Goal: Information Seeking & Learning: Learn about a topic

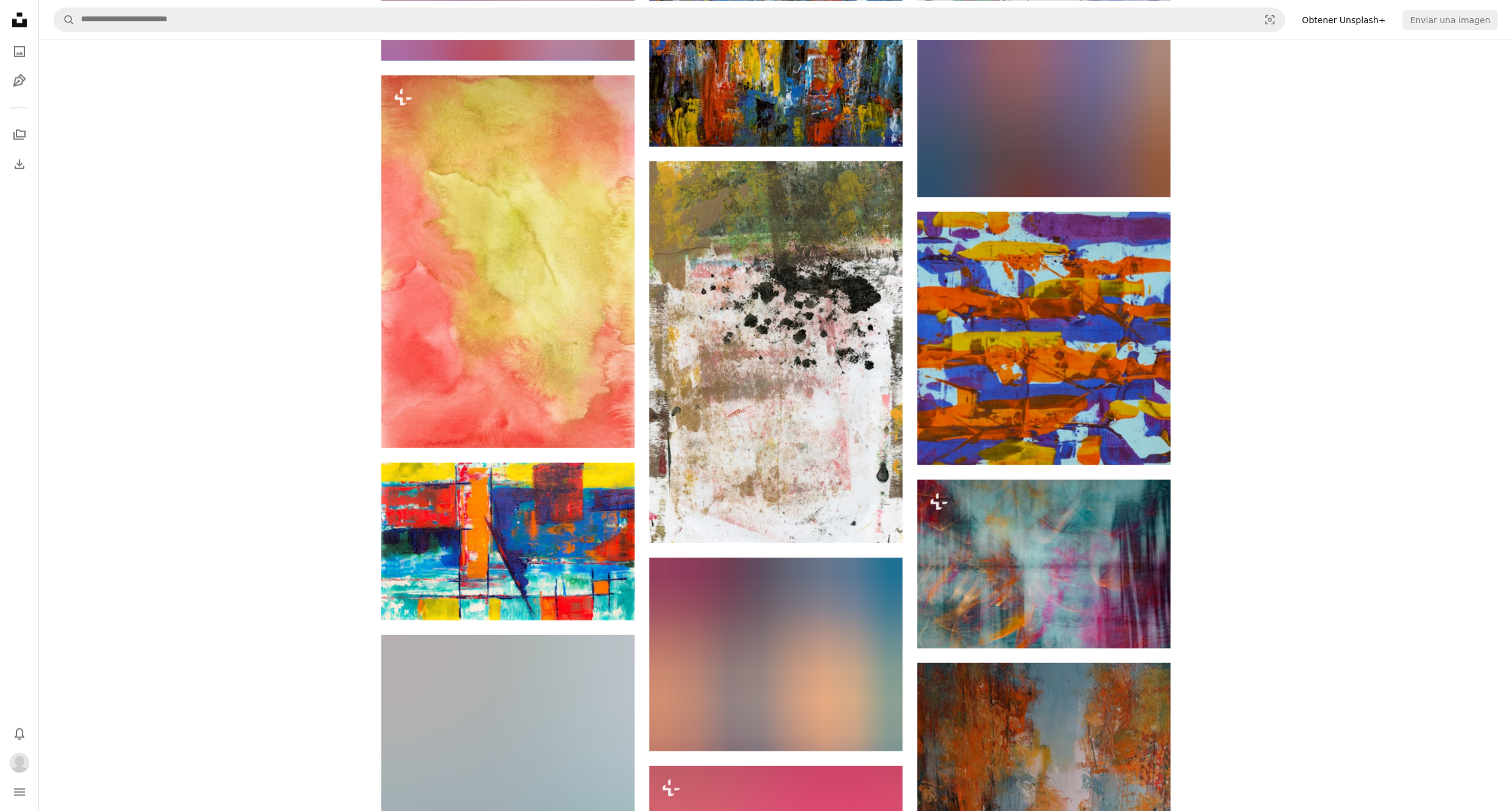
scroll to position [13988, 0]
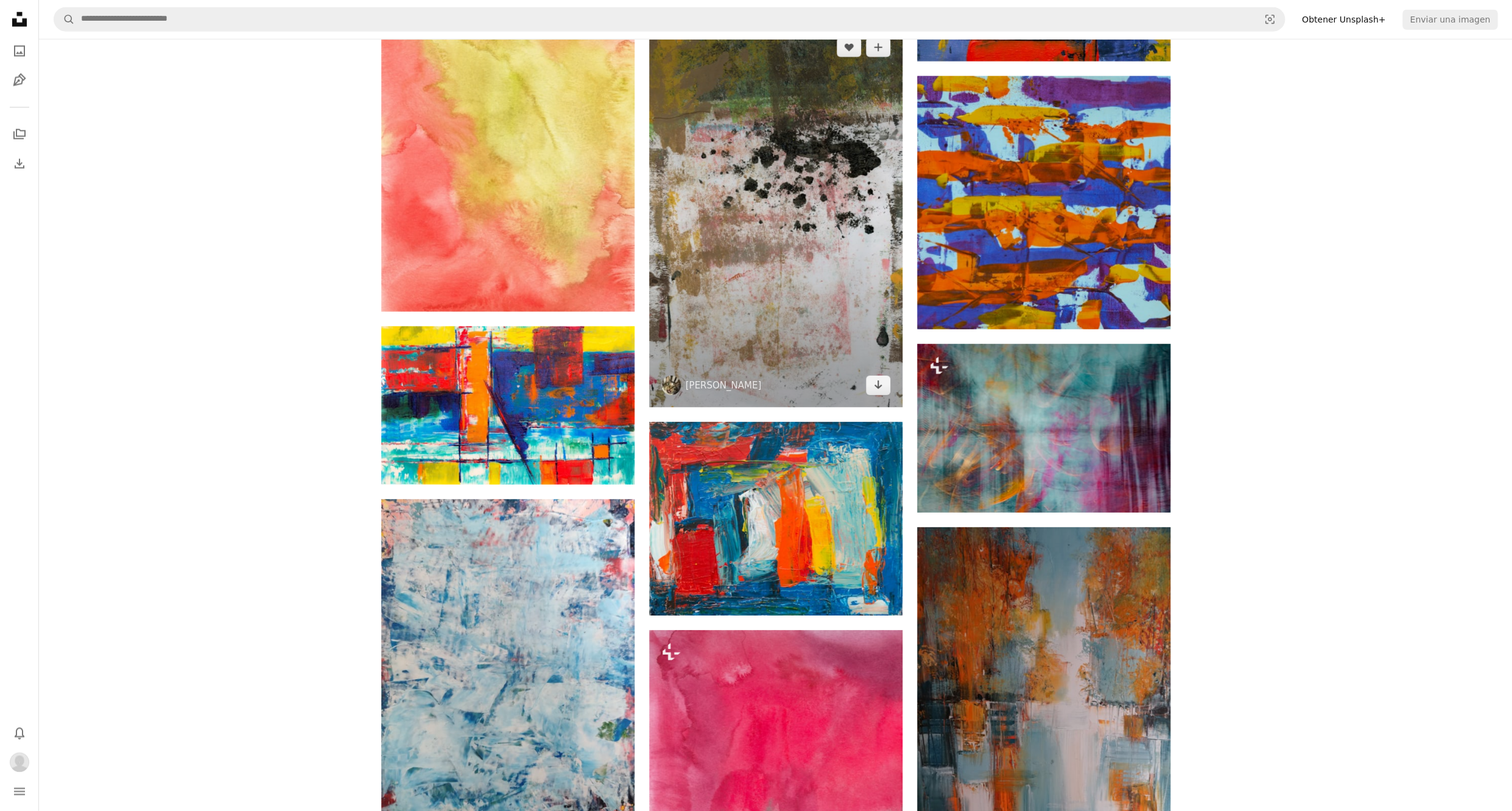
click at [848, 187] on img at bounding box center [776, 216] width 254 height 382
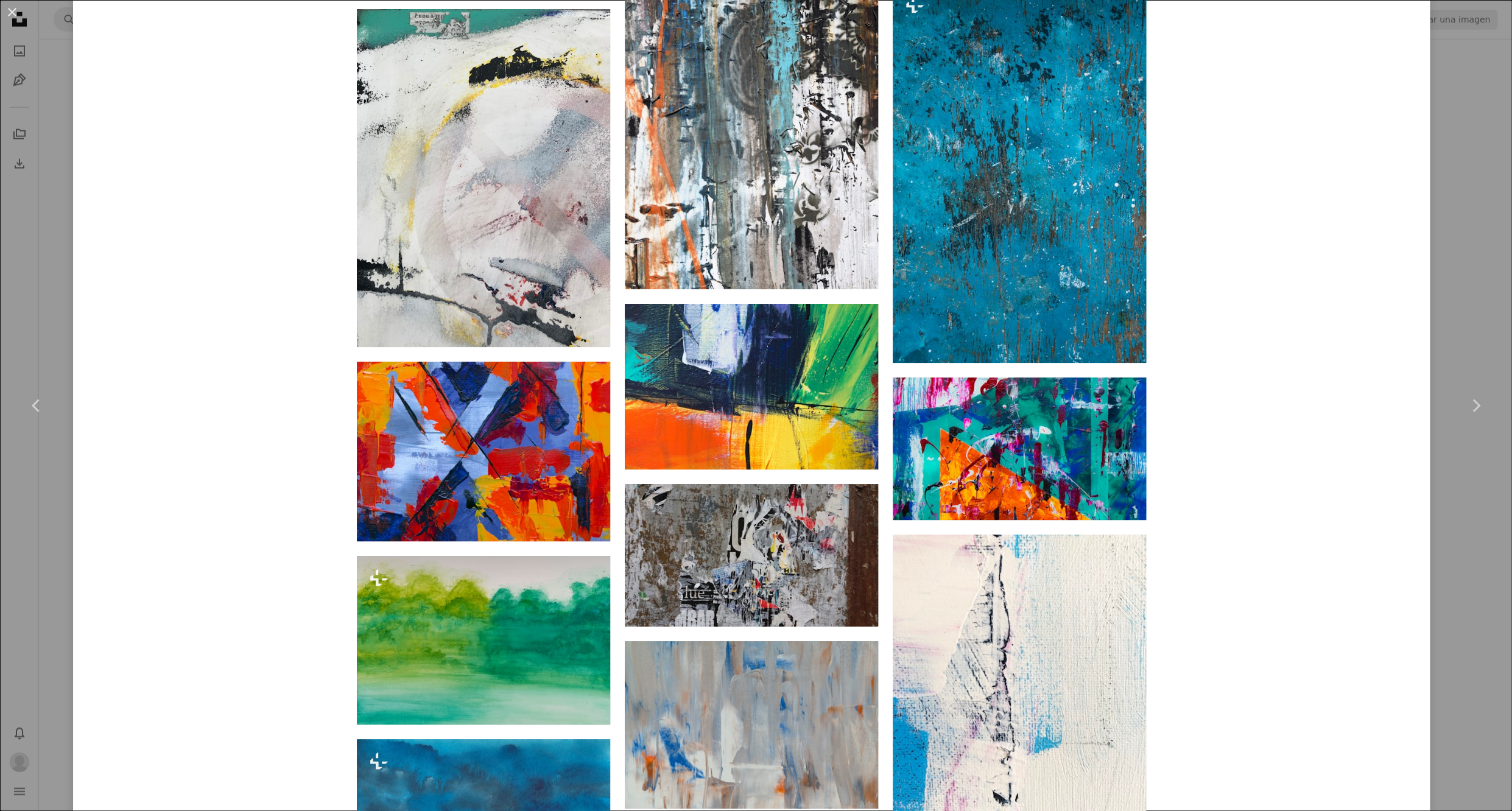
scroll to position [7208, 0]
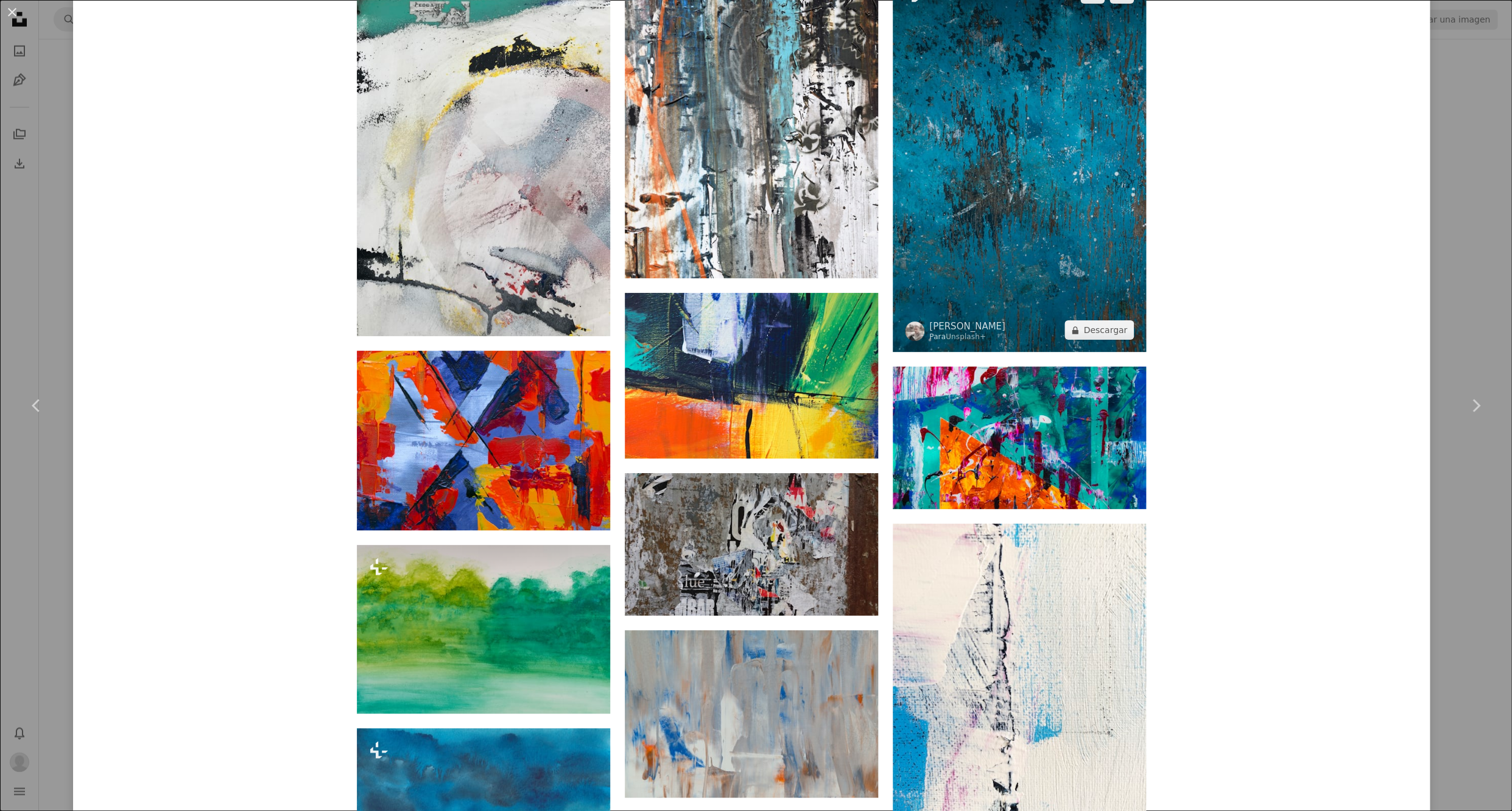
click at [1014, 185] on img at bounding box center [1019, 162] width 254 height 380
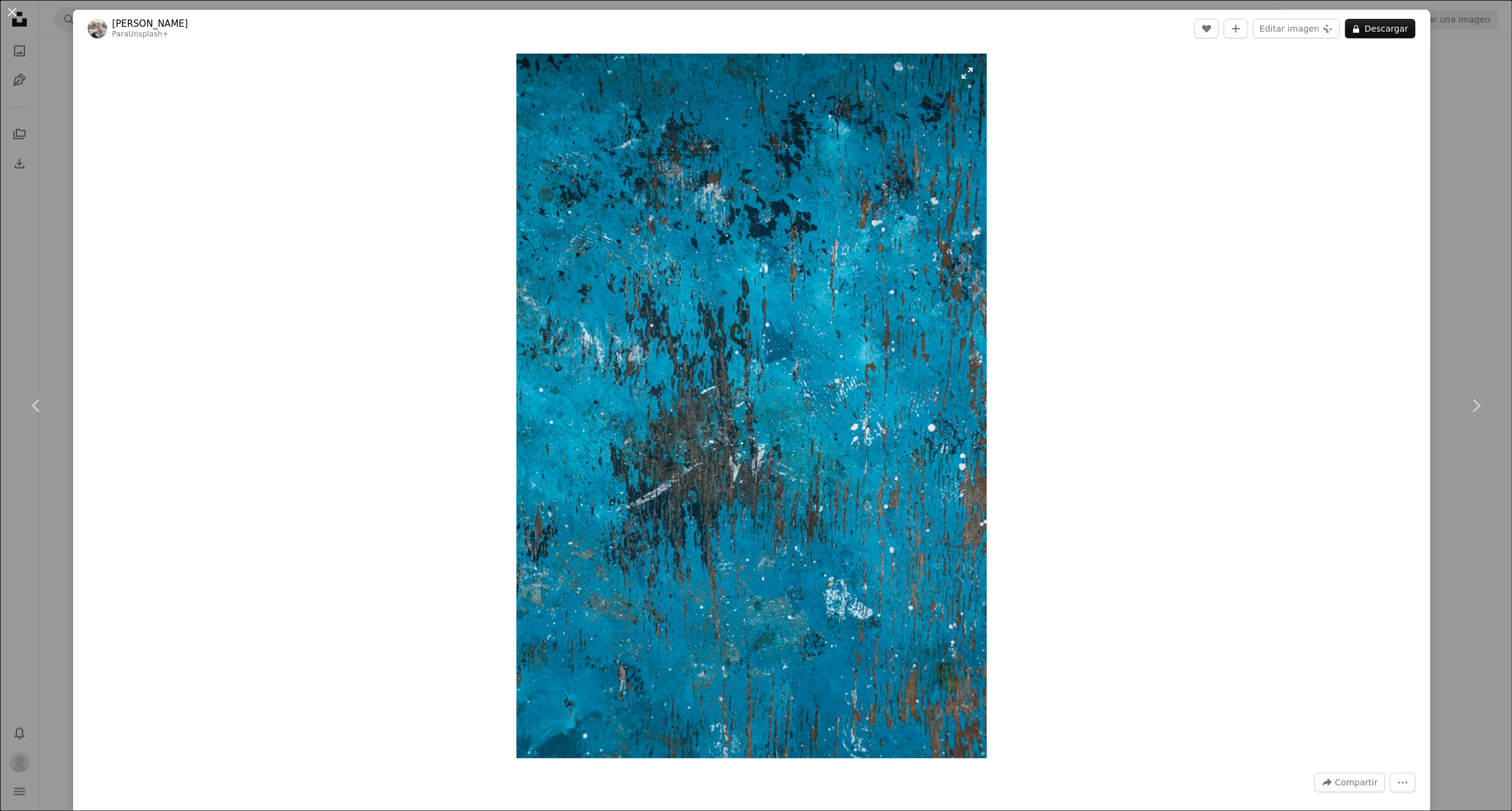
click at [776, 428] on img "Ampliar en esta imagen" at bounding box center [751, 406] width 469 height 704
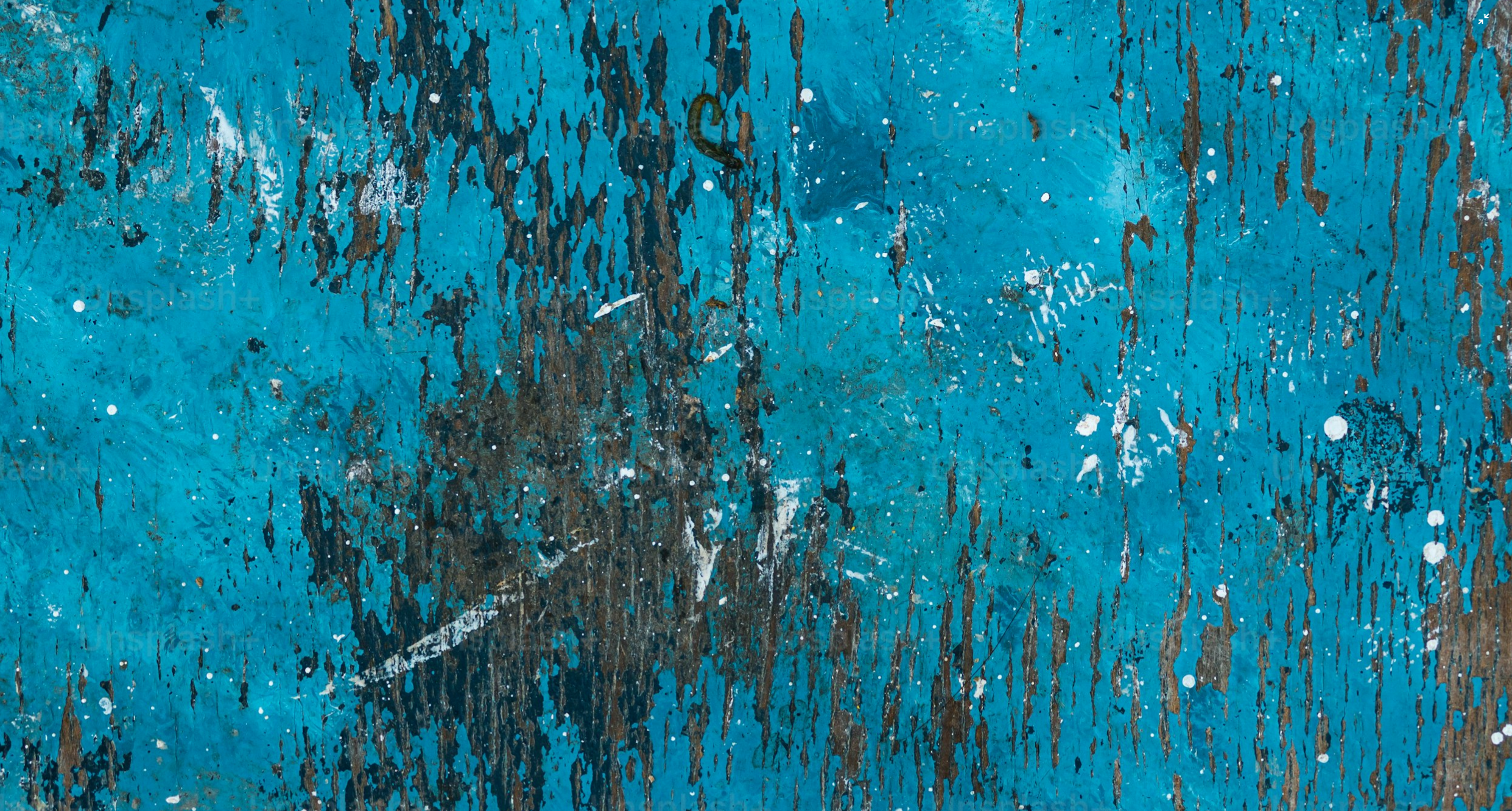
scroll to position [869, 0]
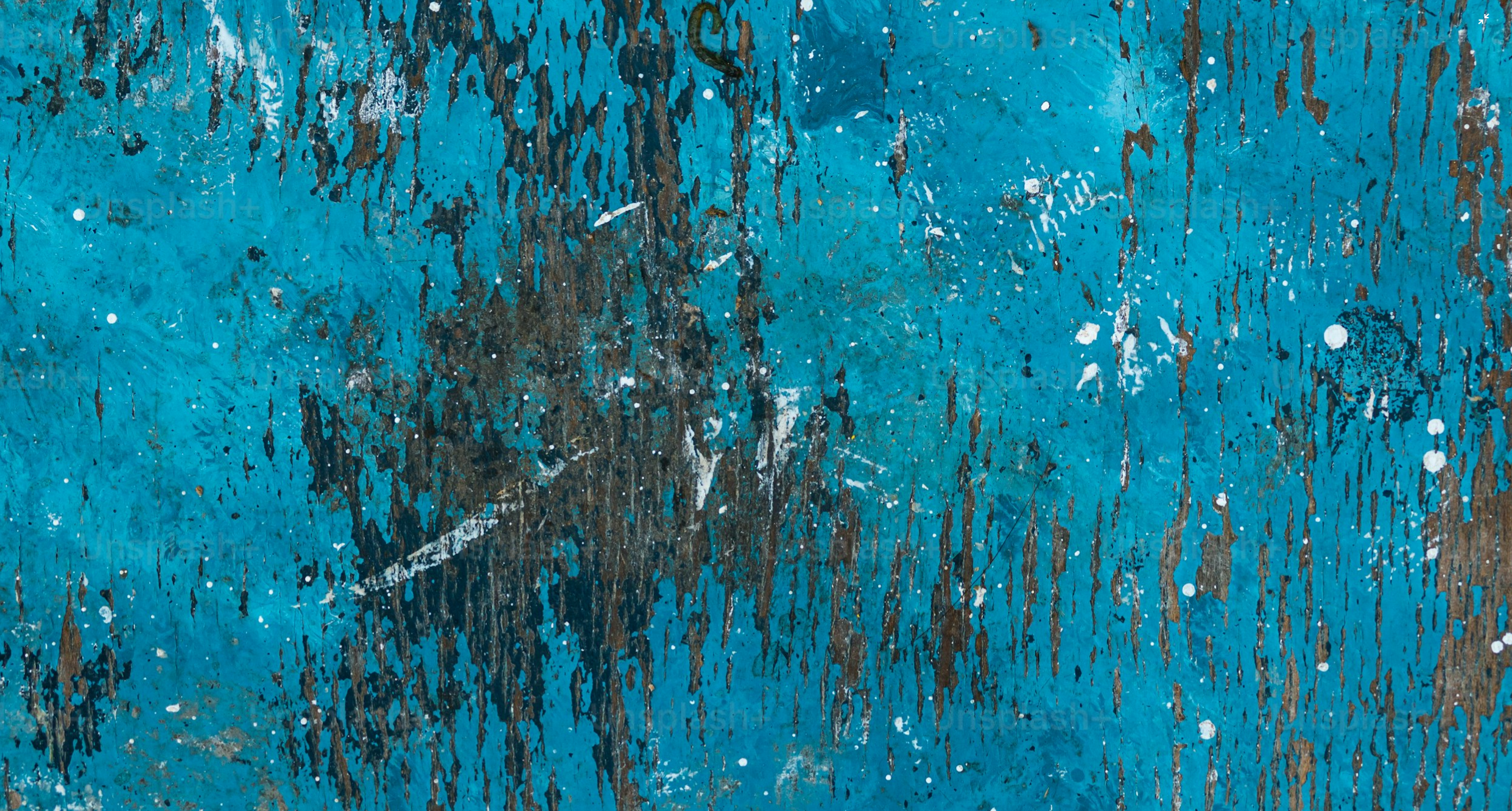
click at [920, 592] on img "Reducir el zoom en esta imagen" at bounding box center [755, 266] width 1513 height 2270
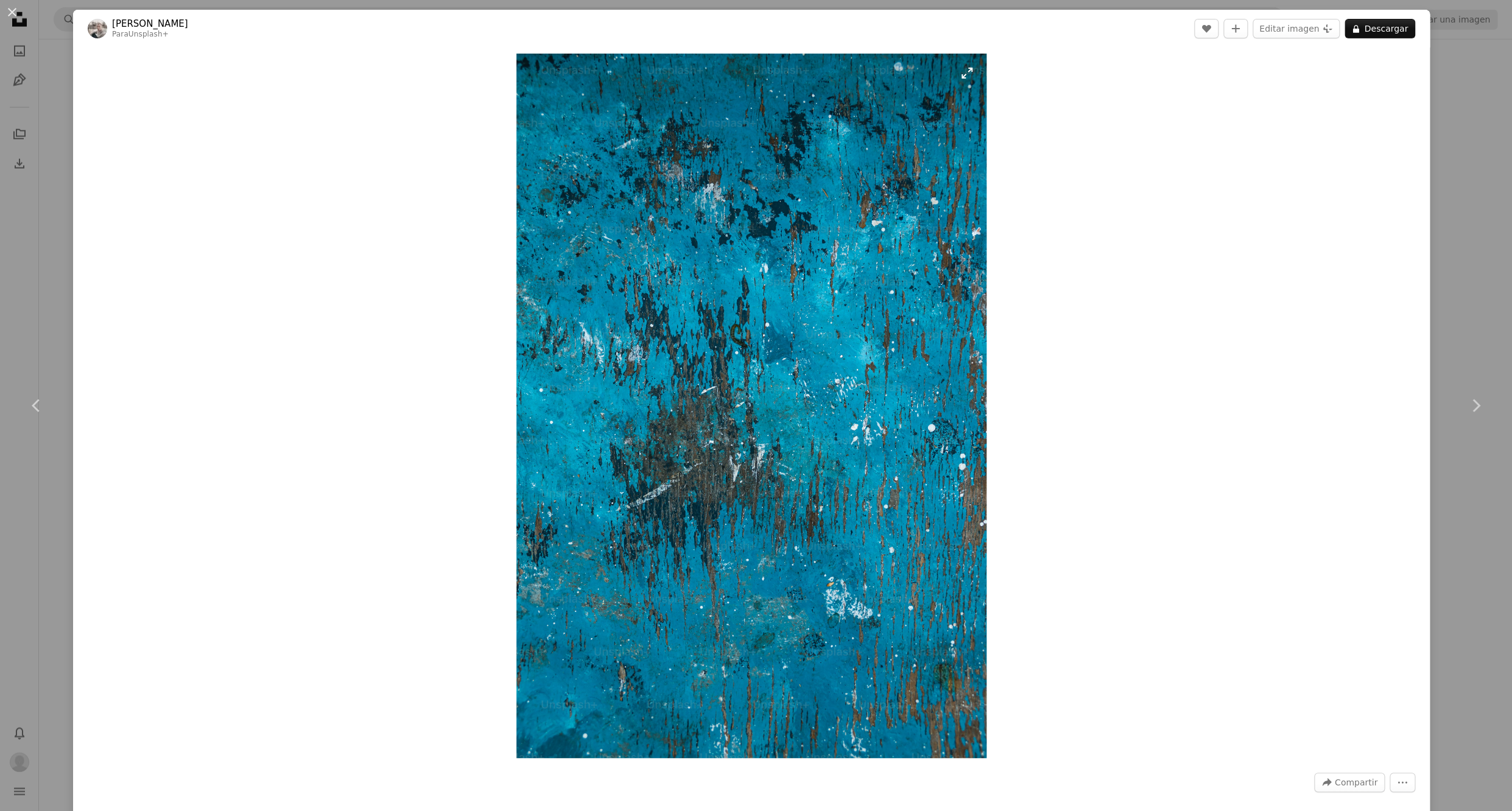
click at [768, 506] on img "Ampliar en esta imagen" at bounding box center [751, 406] width 469 height 704
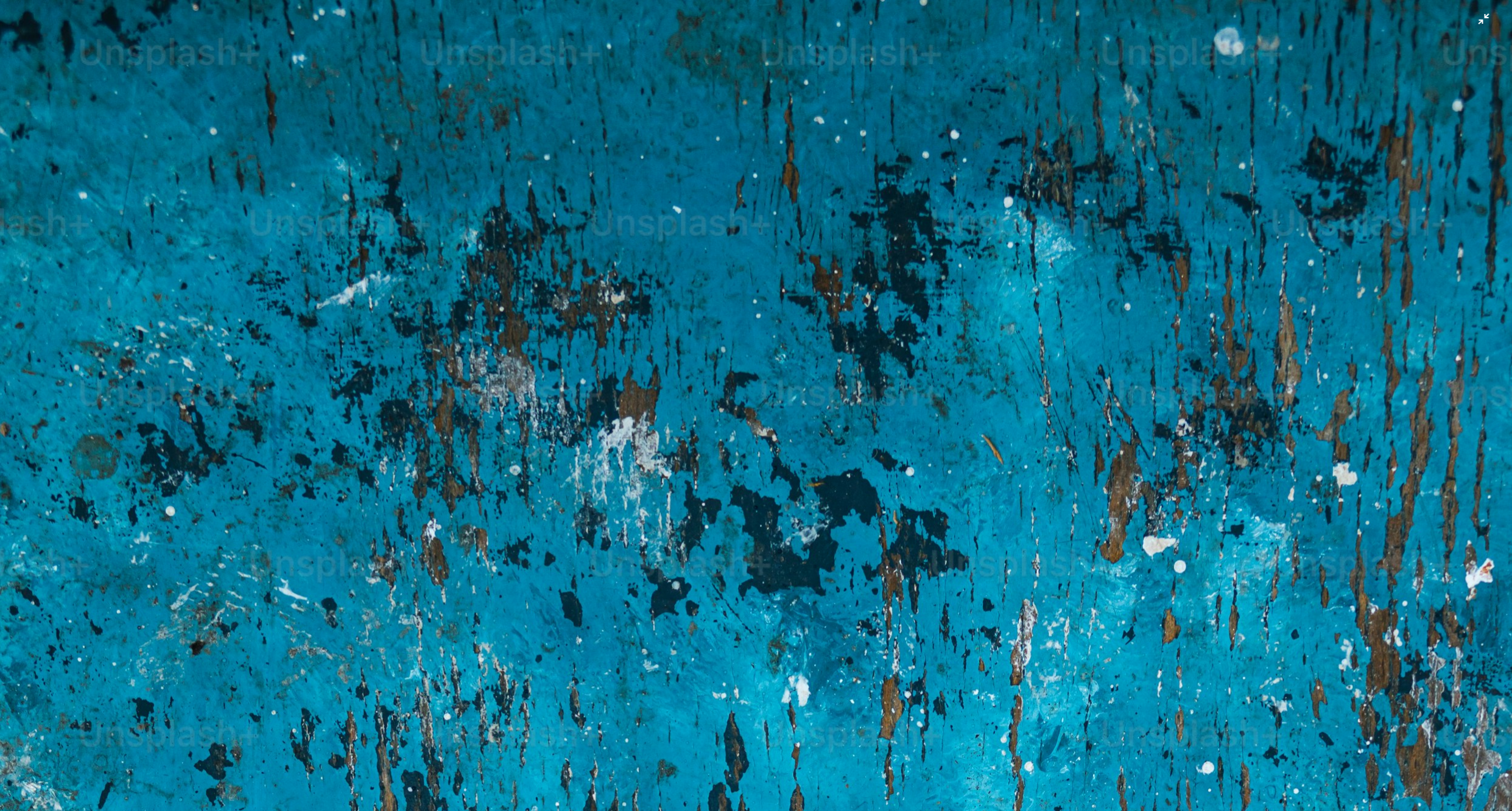
scroll to position [722, 0]
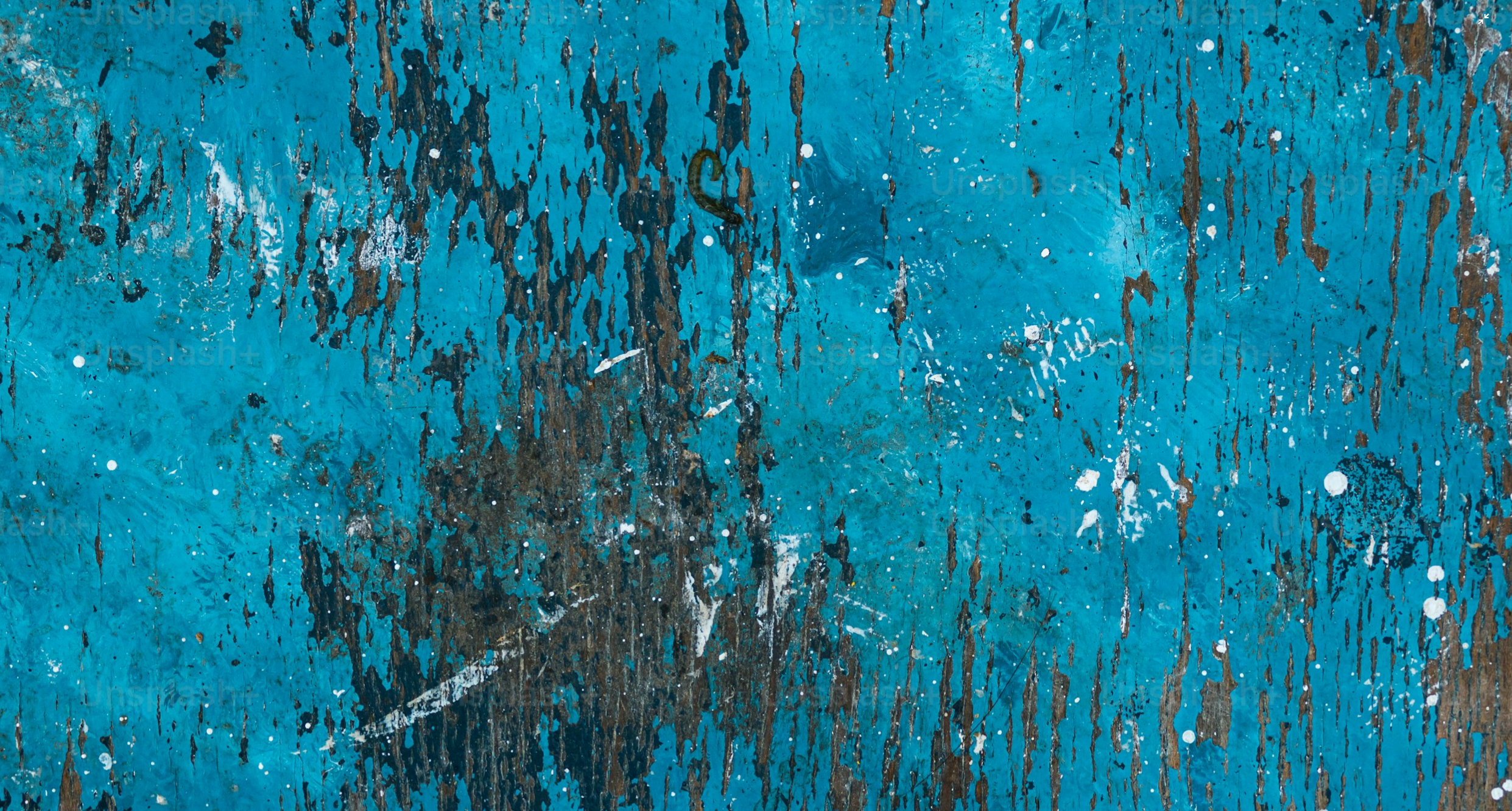
click at [938, 536] on img "Reducir el zoom en esta imagen" at bounding box center [755, 412] width 1513 height 2270
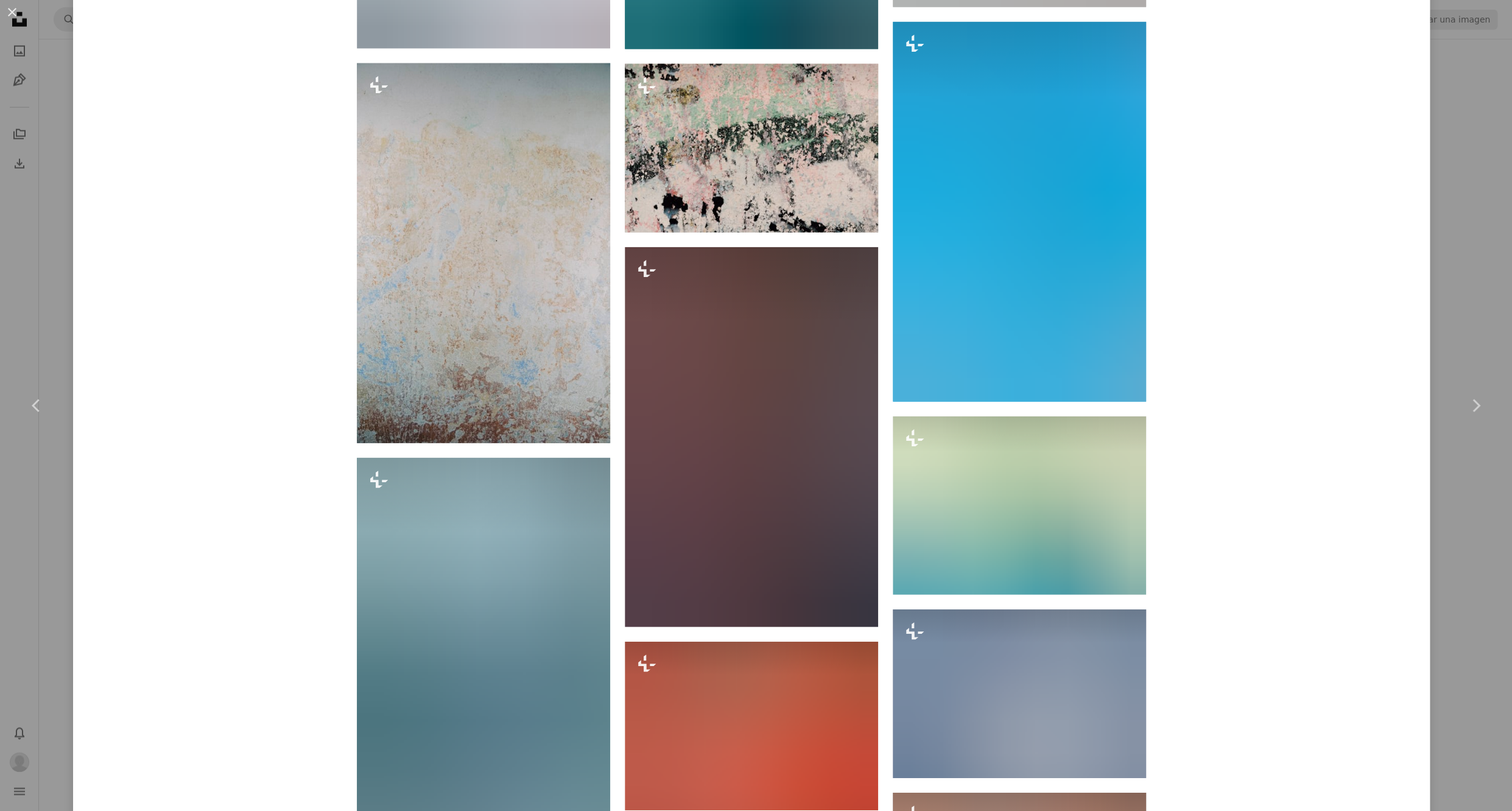
scroll to position [2173, 0]
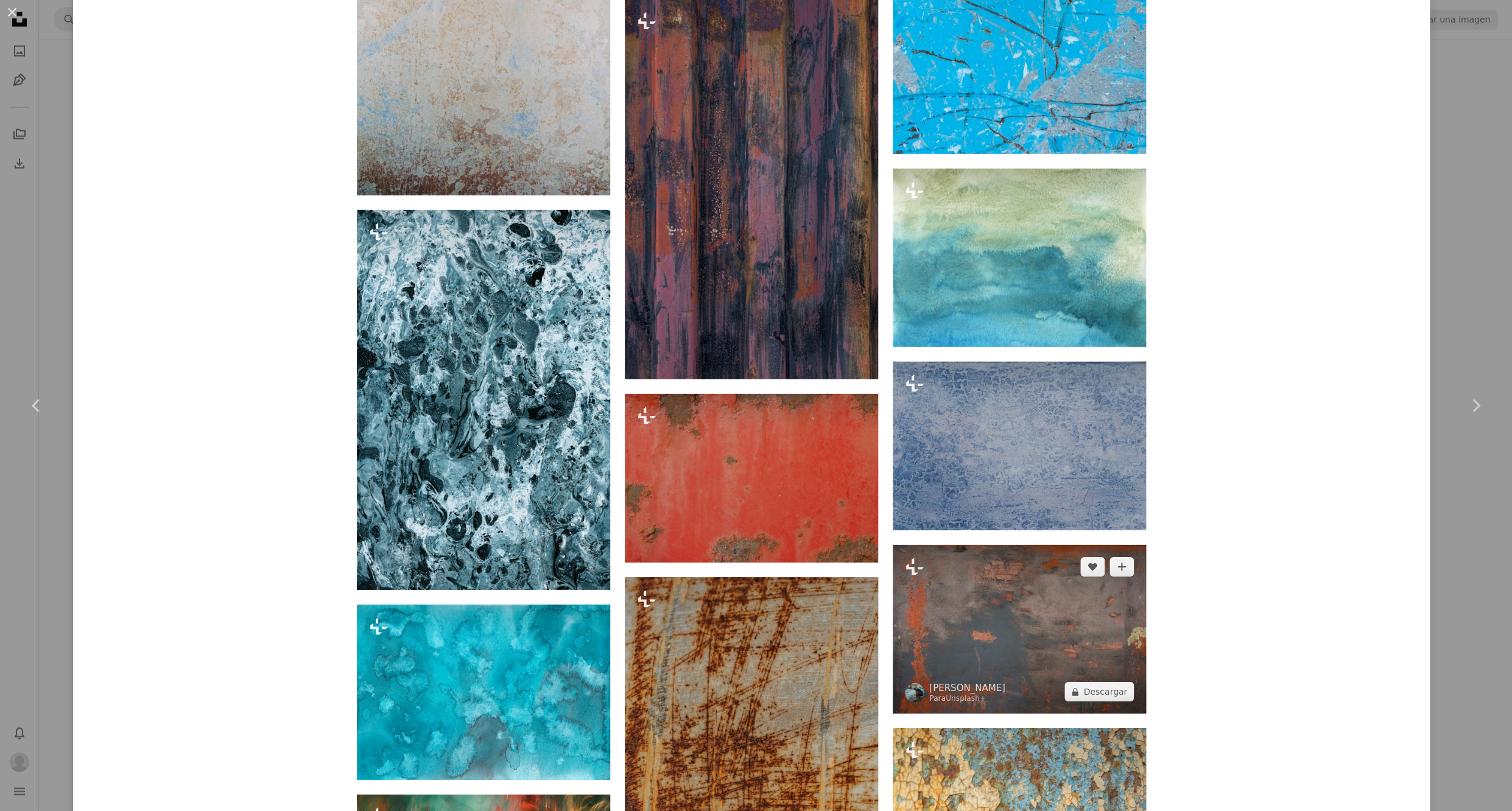
click at [1068, 624] on img at bounding box center [1019, 629] width 254 height 169
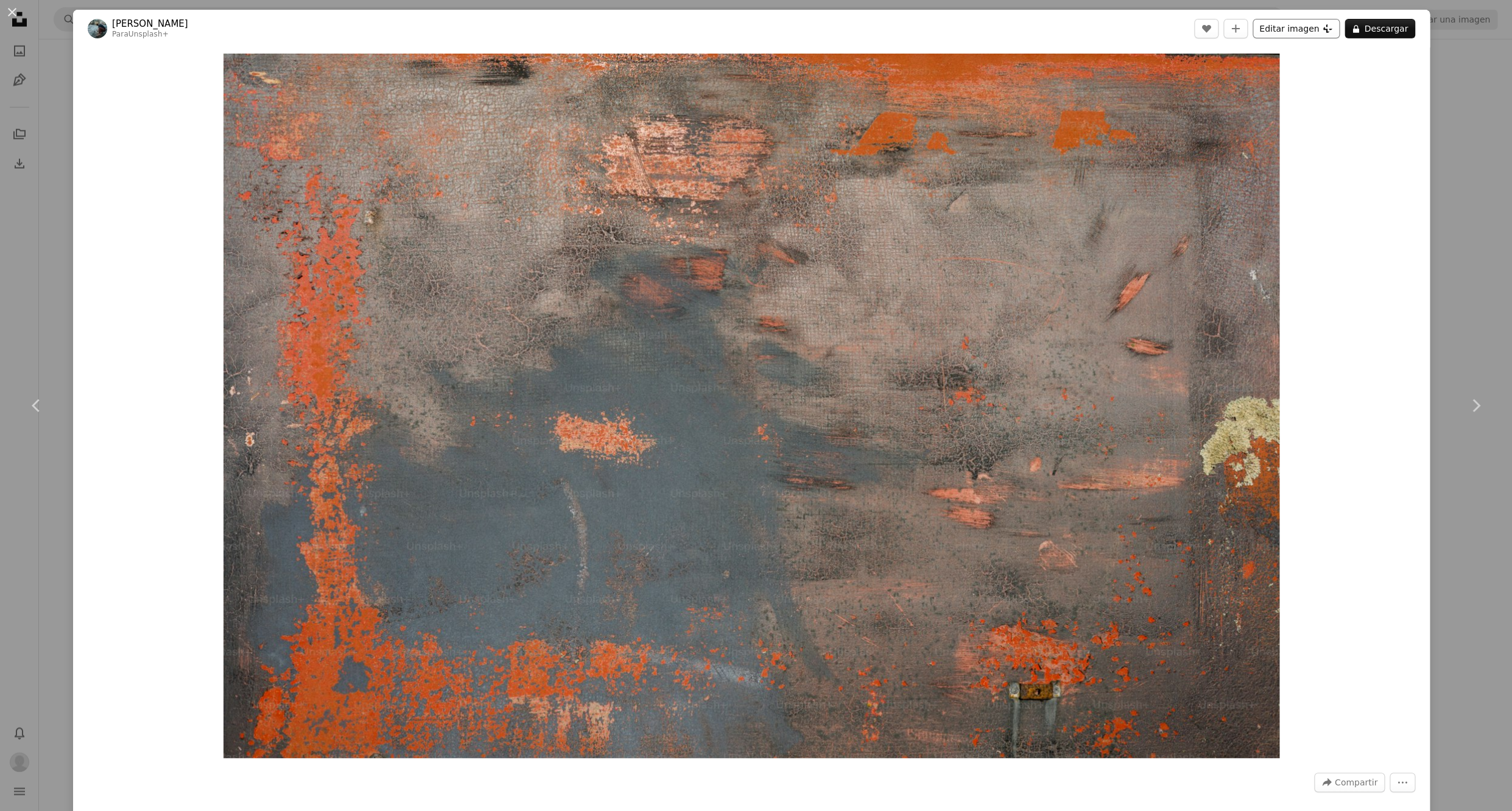
click at [1291, 33] on button "Editar imagen Plus sign for Unsplash+" at bounding box center [1296, 28] width 87 height 20
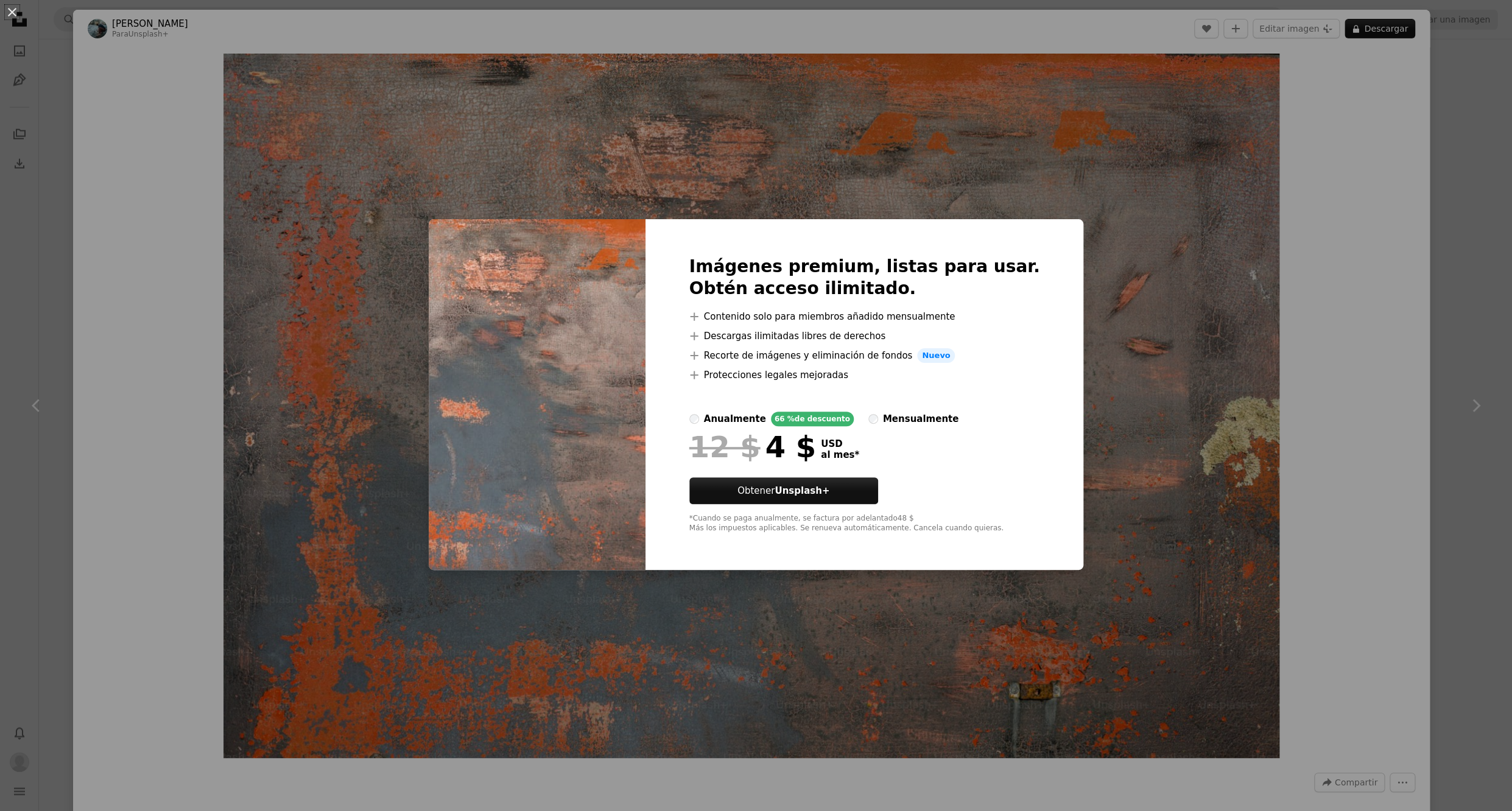
click at [1187, 377] on div "An X shape Imágenes premium, listas para usar. Obtén acceso ilimitado. A plus s…" at bounding box center [756, 406] width 1512 height 811
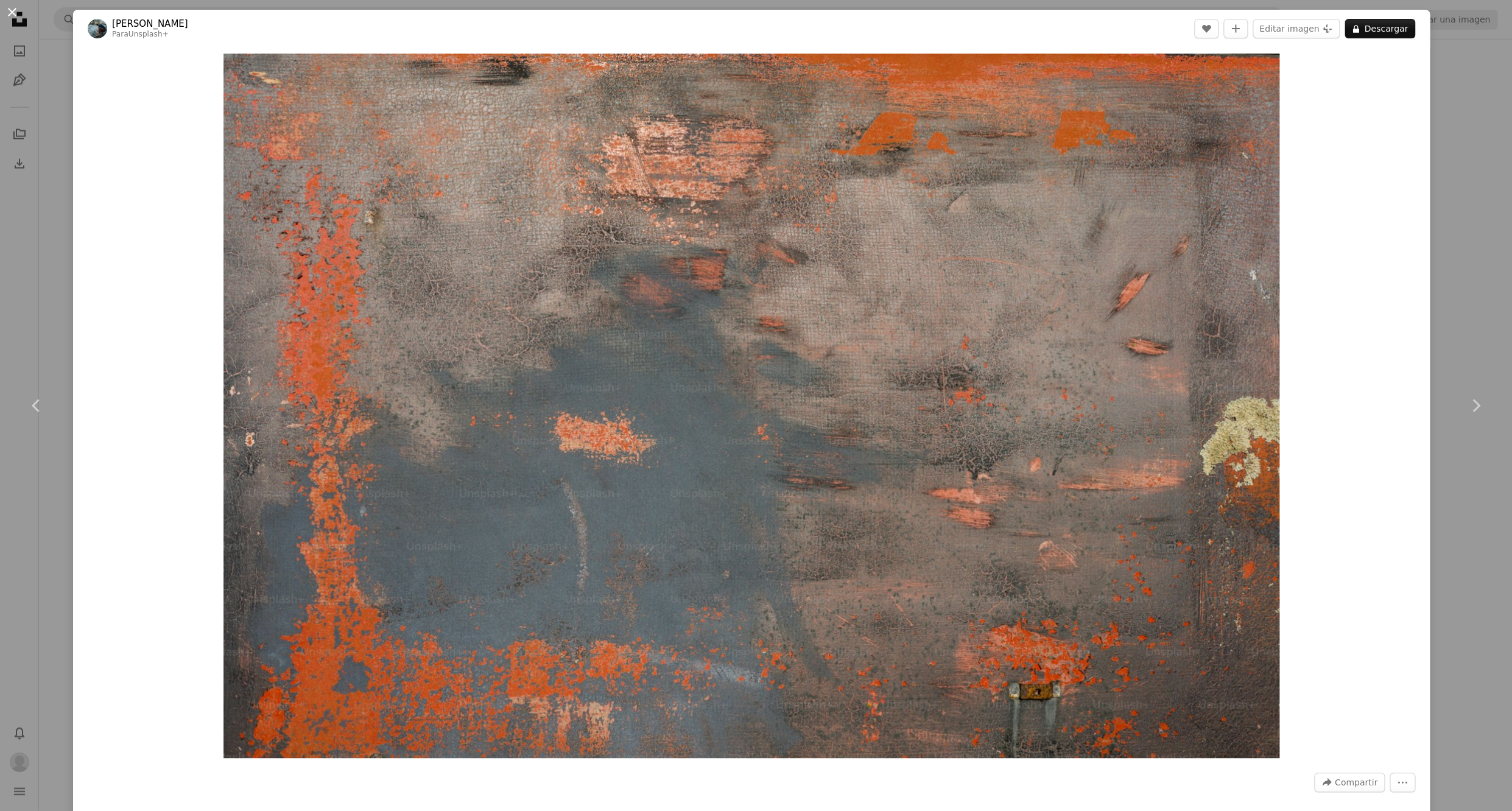
click at [13, 9] on button "An X shape" at bounding box center [12, 12] width 14 height 14
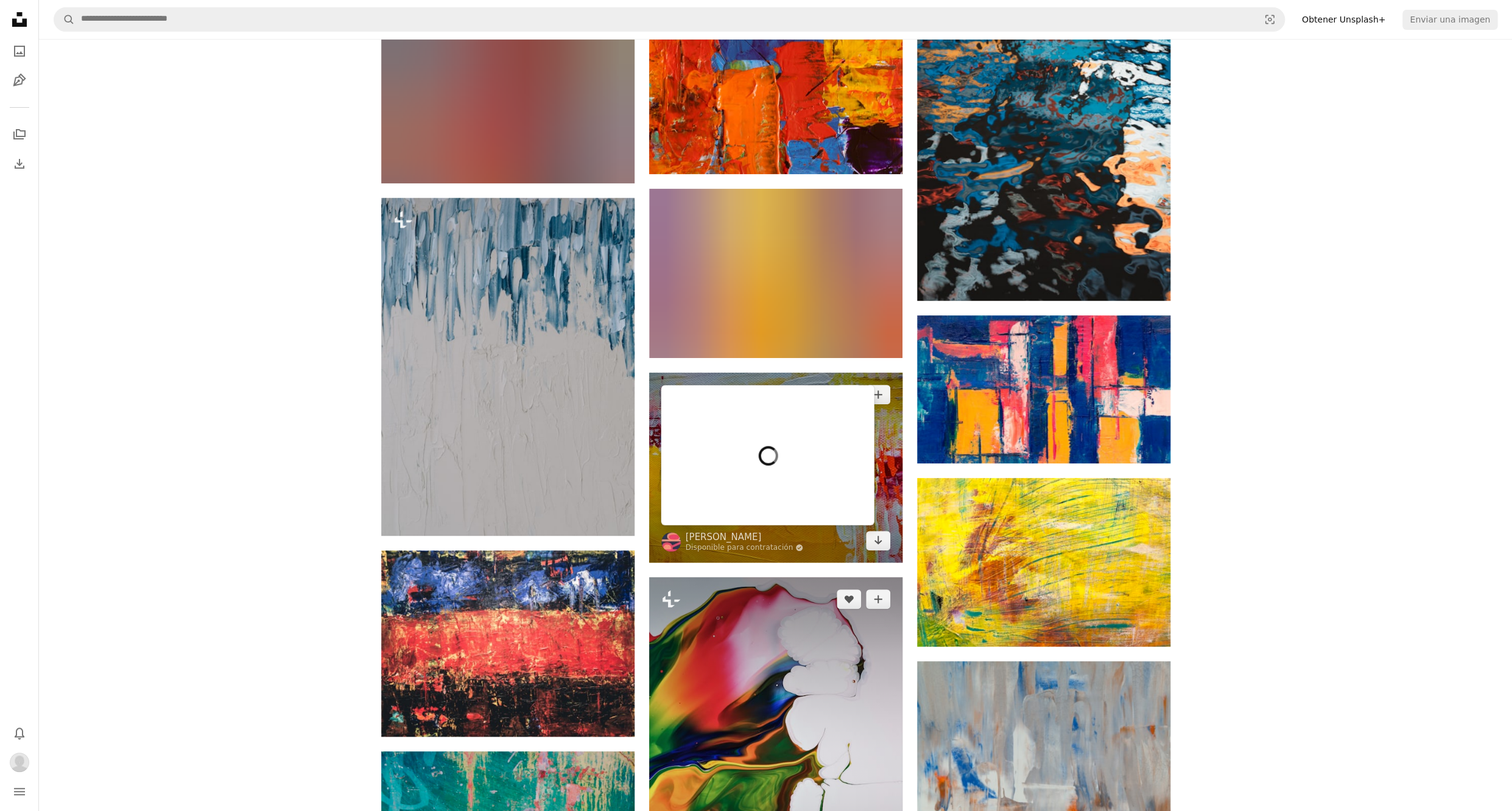
scroll to position [15254, 0]
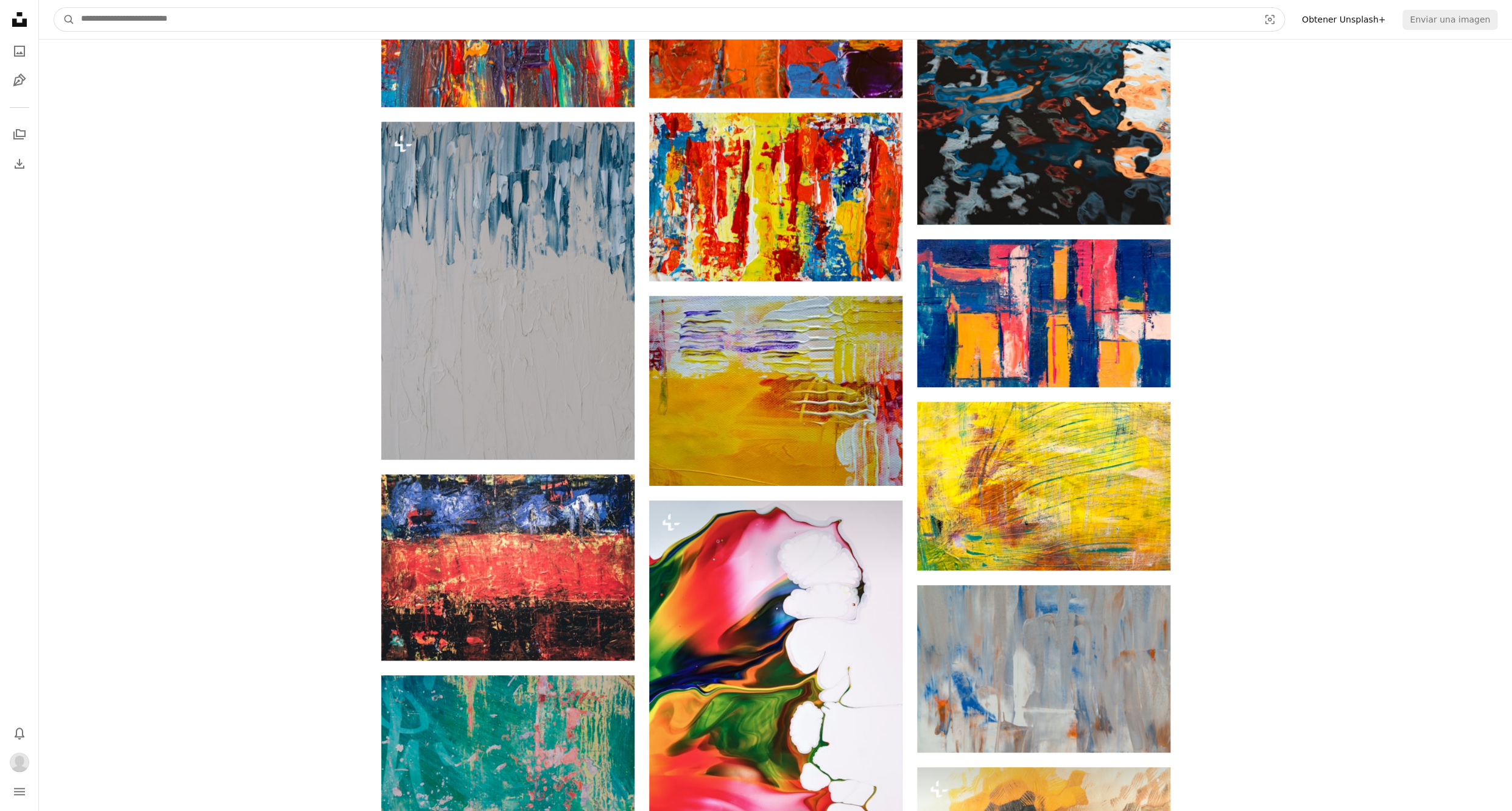
click at [111, 18] on input "Encuentra imágenes en todo el sitio" at bounding box center [664, 19] width 1180 height 23
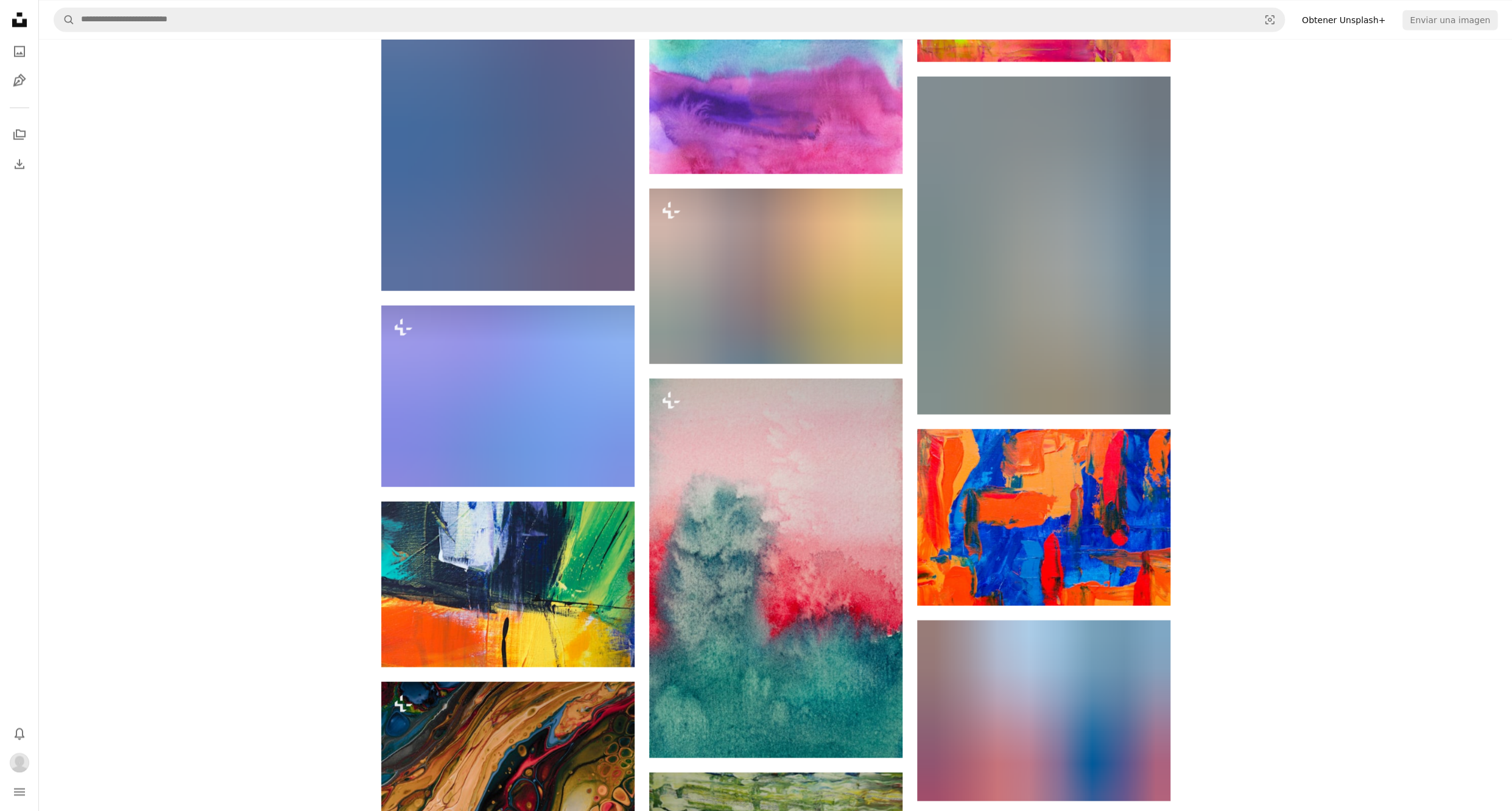
scroll to position [19638, 0]
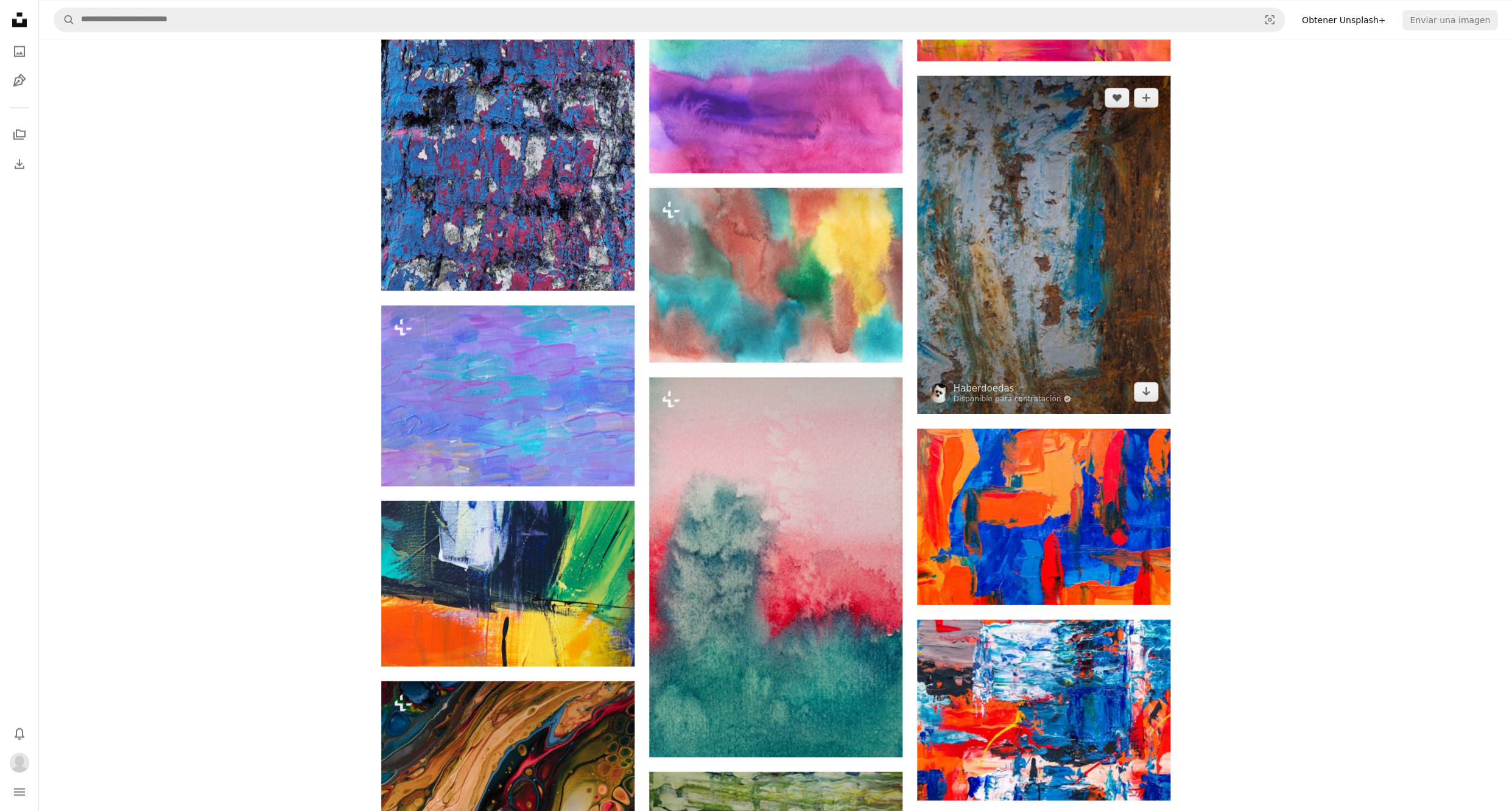
click at [1102, 299] on img at bounding box center [1044, 244] width 254 height 338
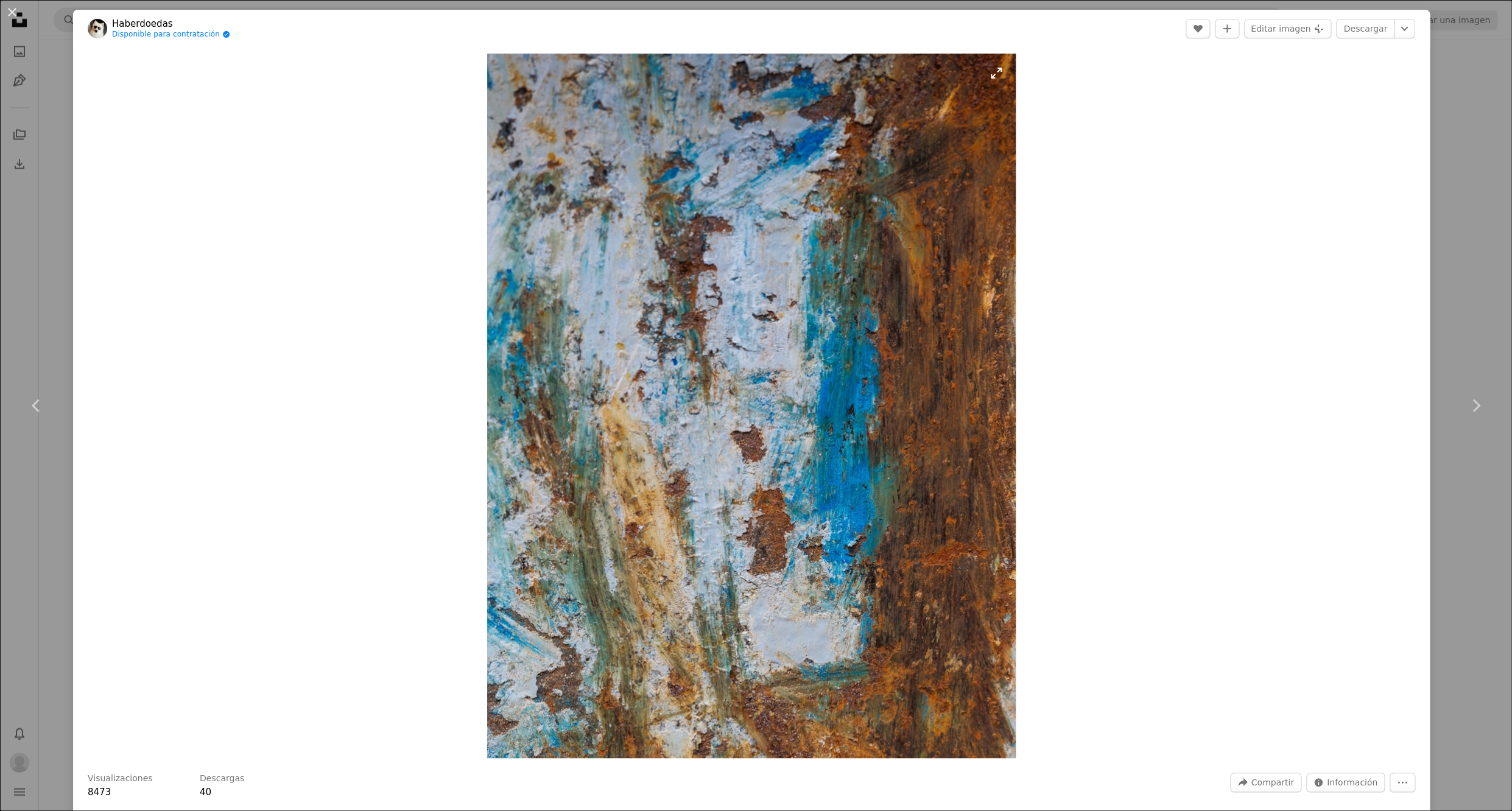
click at [918, 419] on img "Ampliar en esta imagen" at bounding box center [751, 406] width 529 height 704
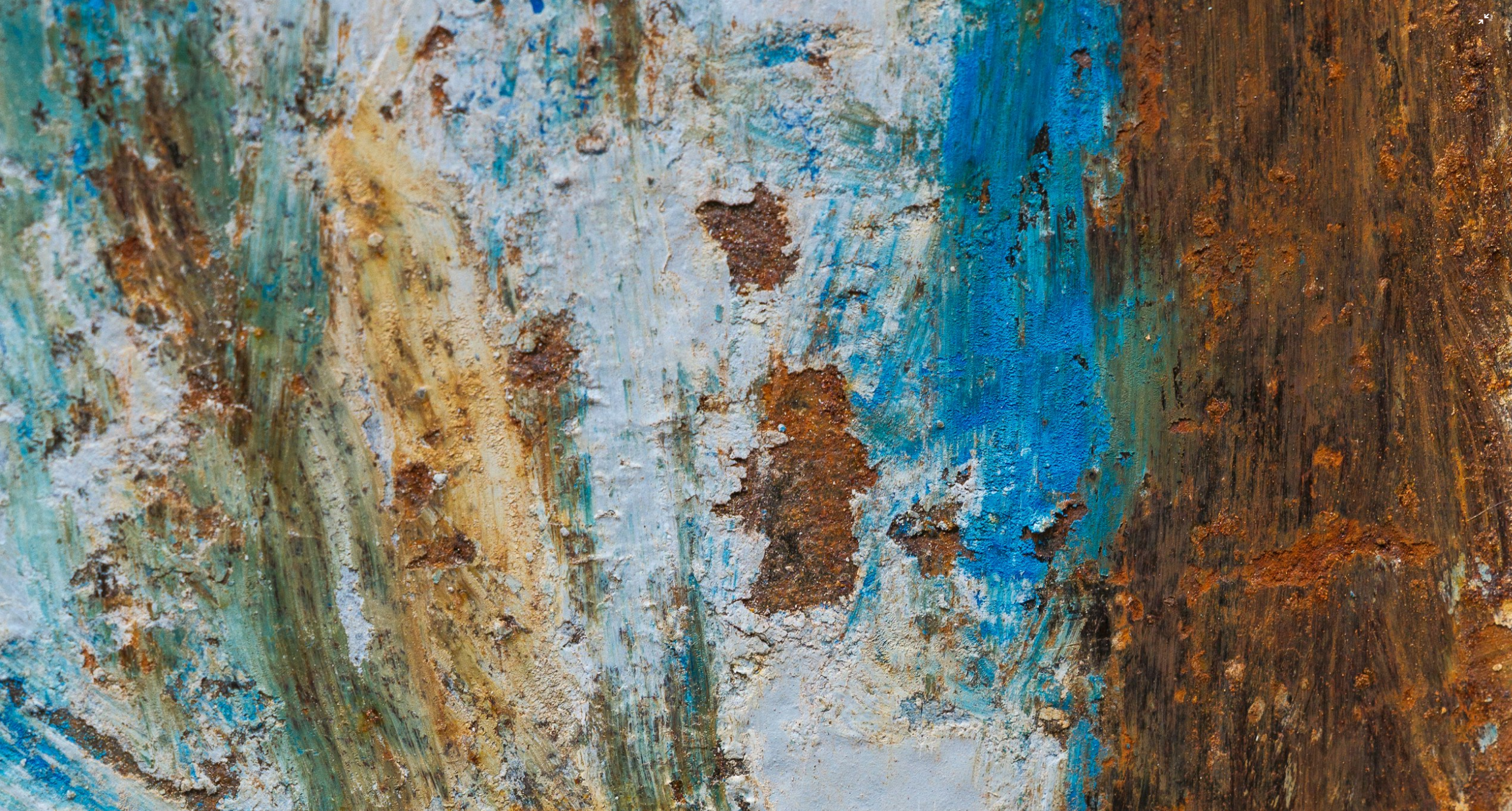
scroll to position [1193, 0]
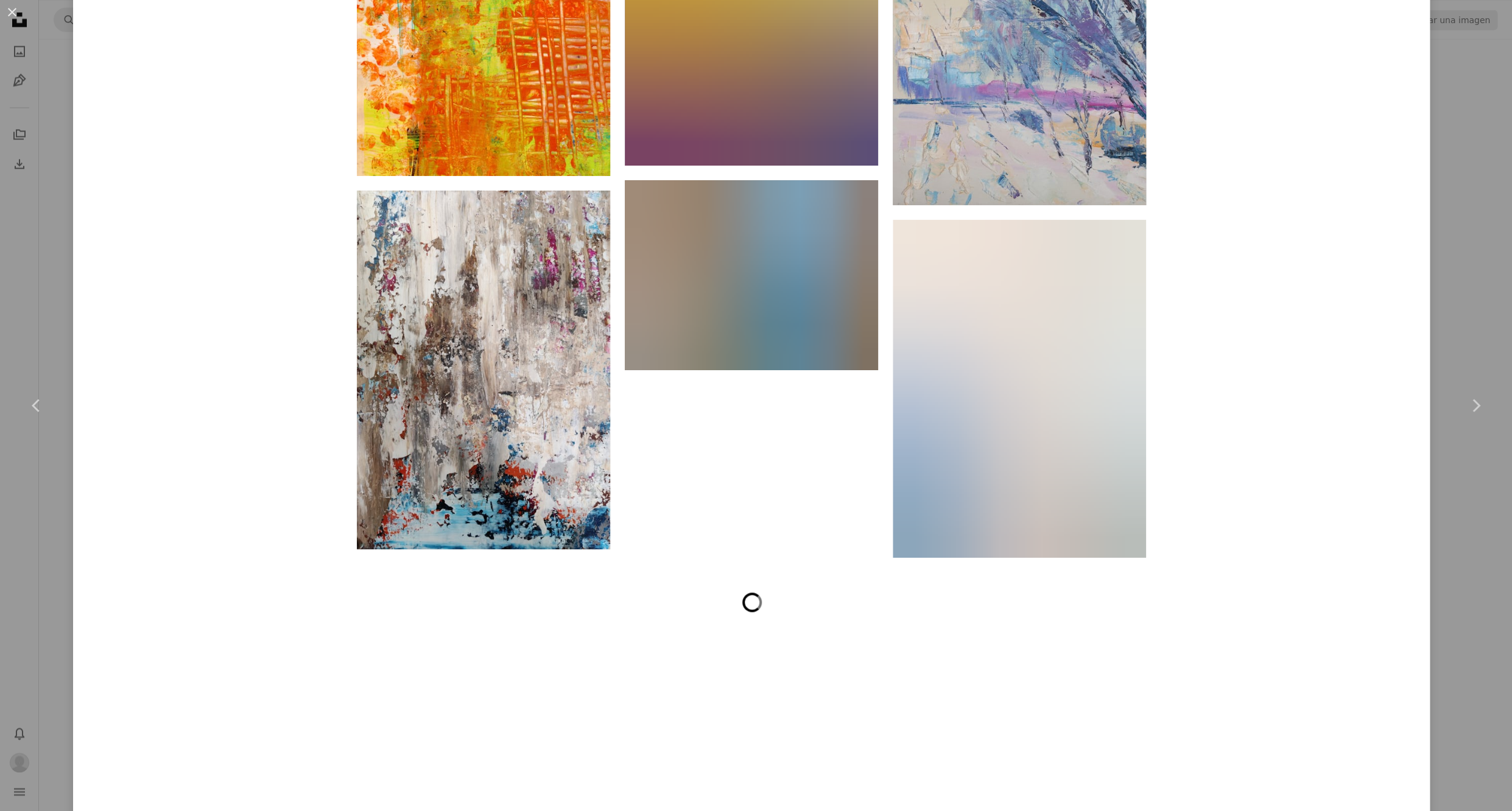
scroll to position [6773, 0]
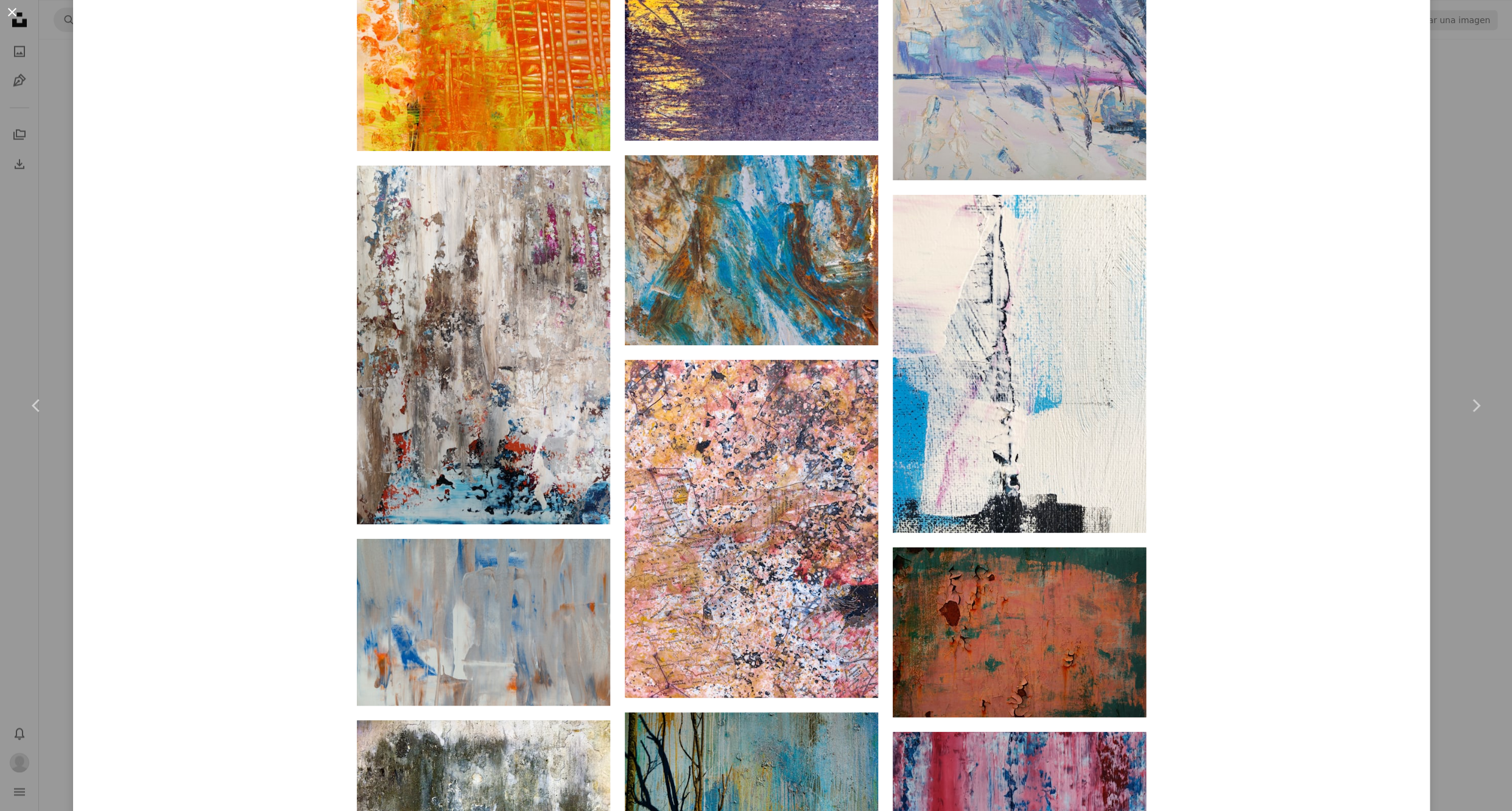
click at [15, 14] on button "An X shape" at bounding box center [12, 12] width 14 height 14
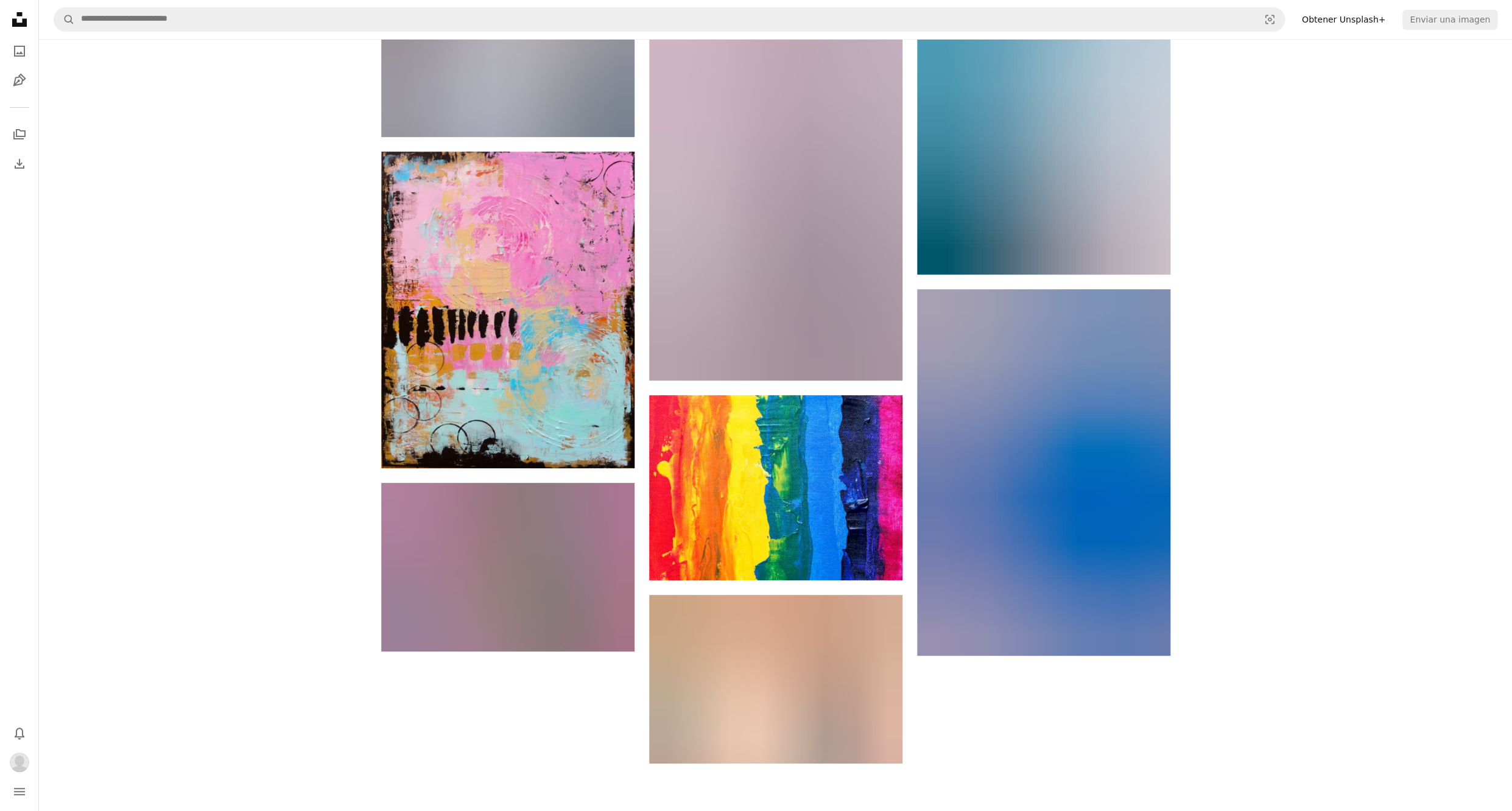
scroll to position [38652, 0]
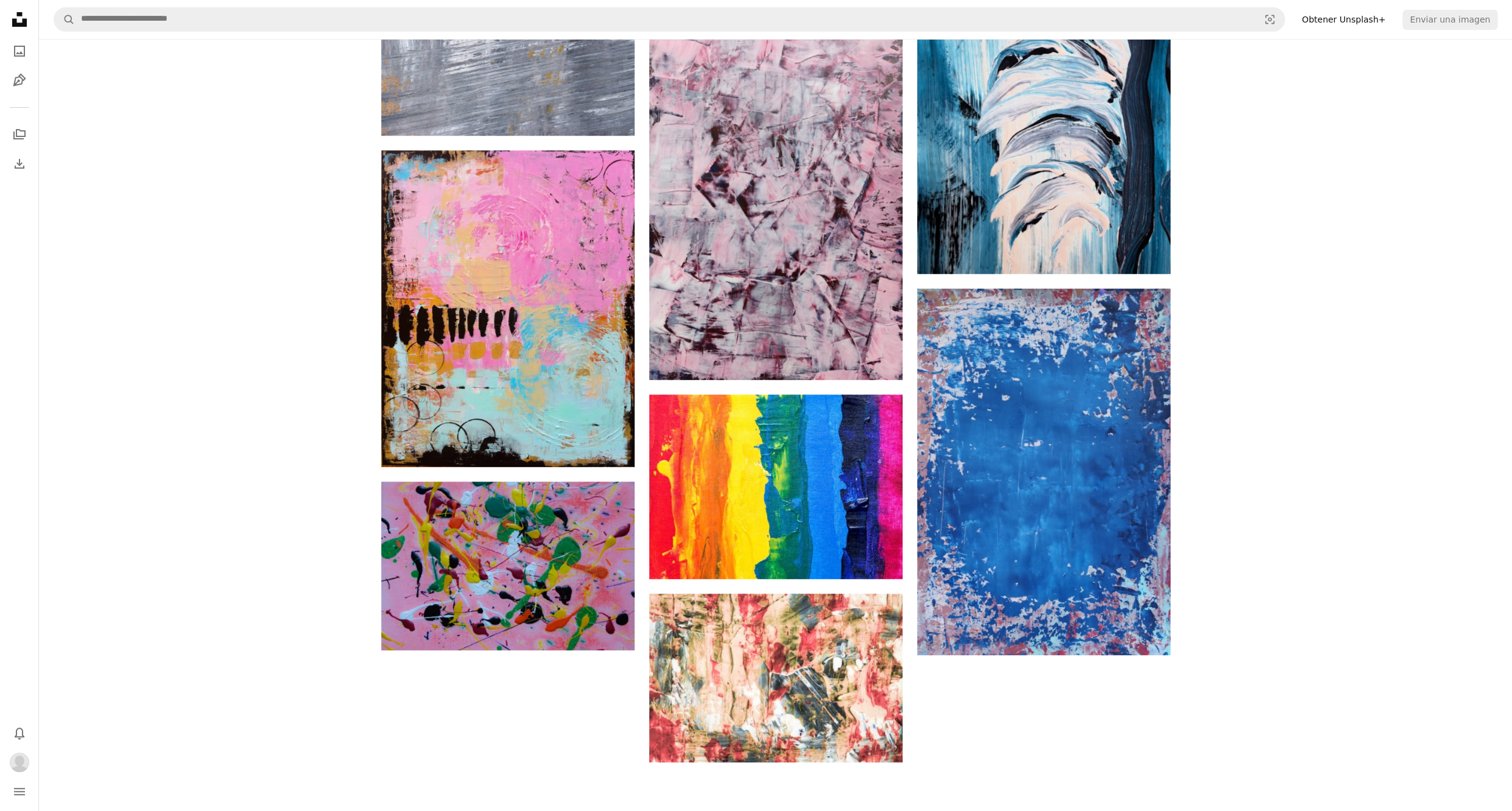
scroll to position [38467, 0]
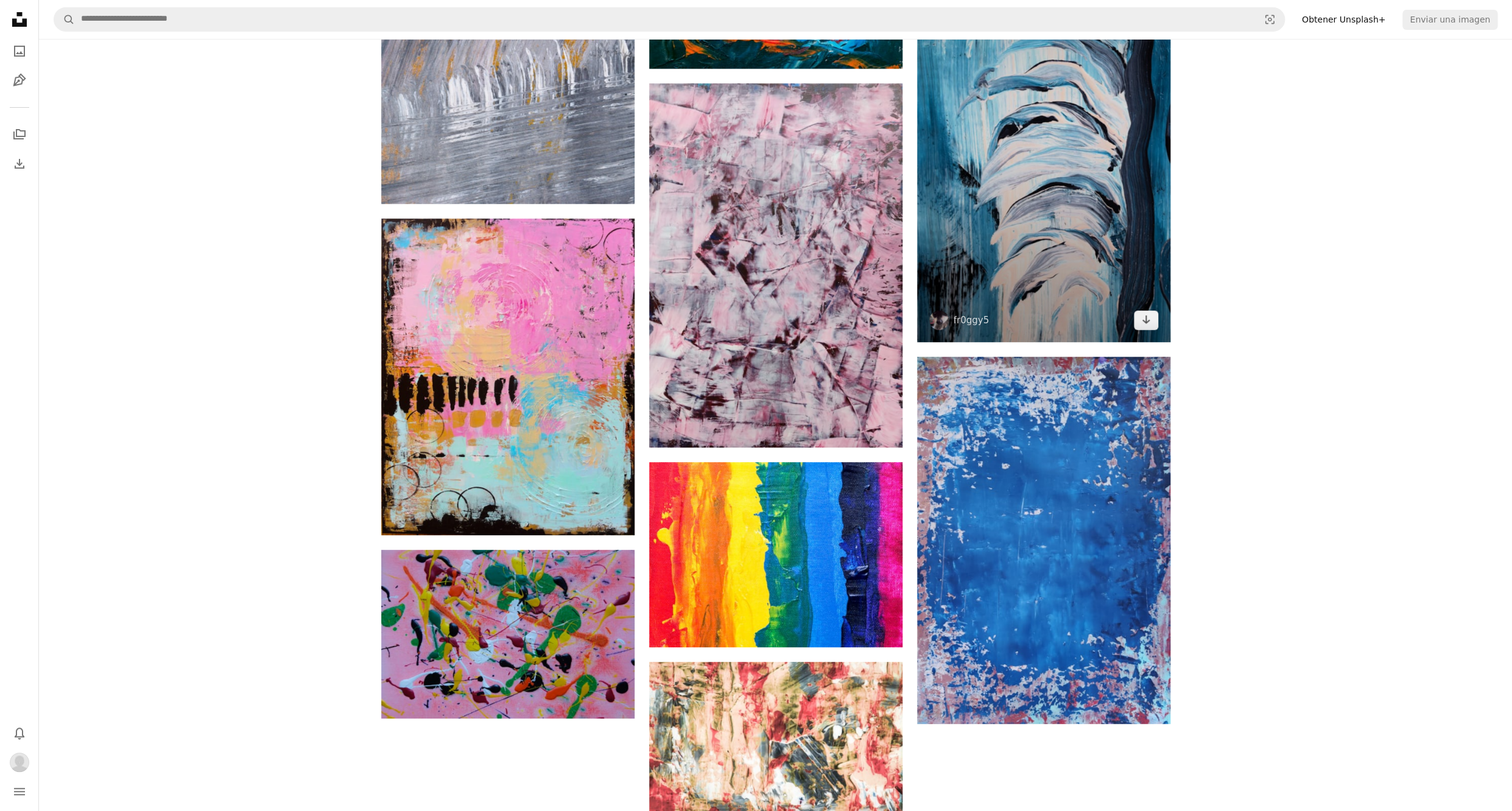
scroll to position [39256, 0]
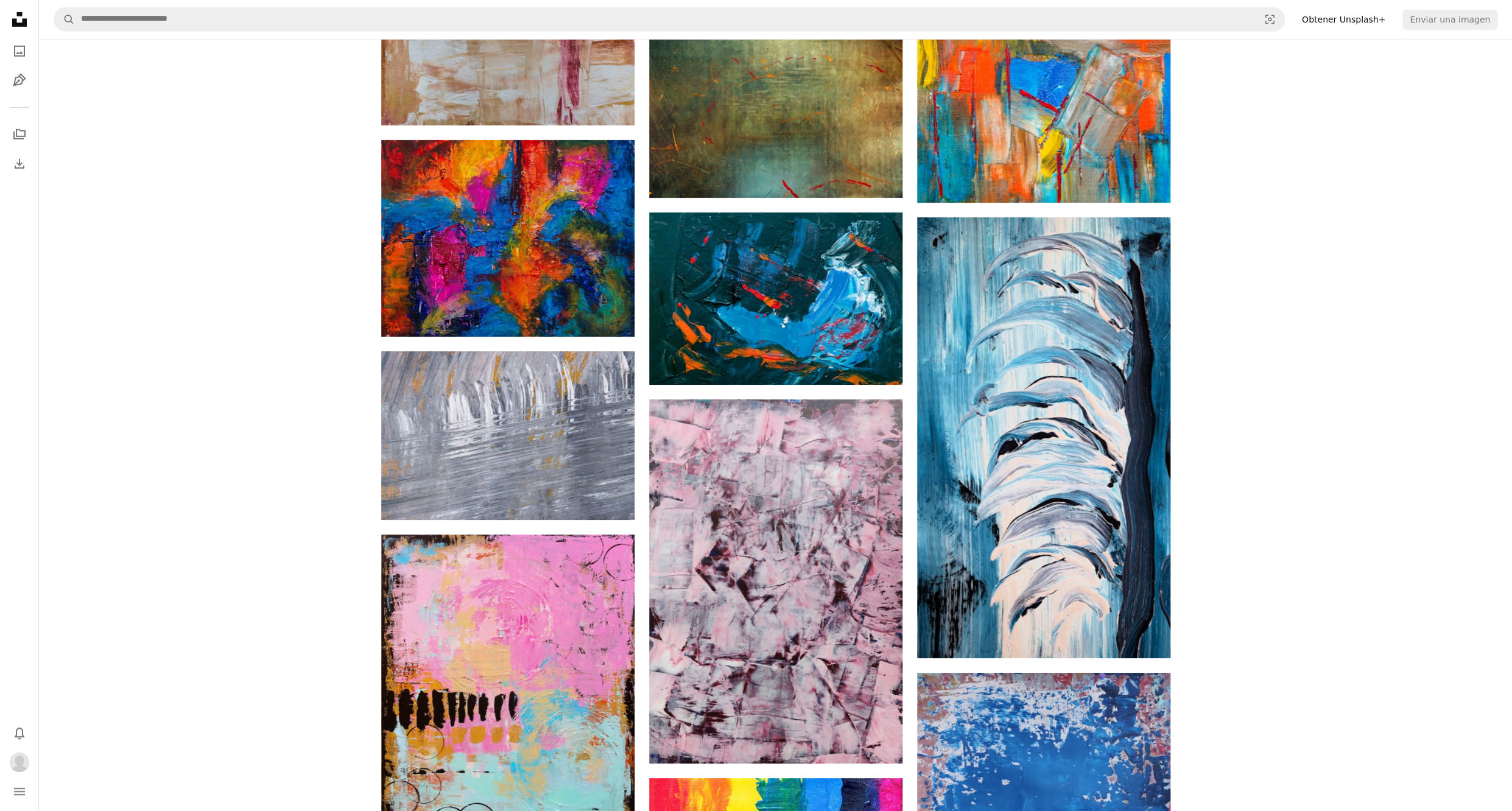
scroll to position [38819, 0]
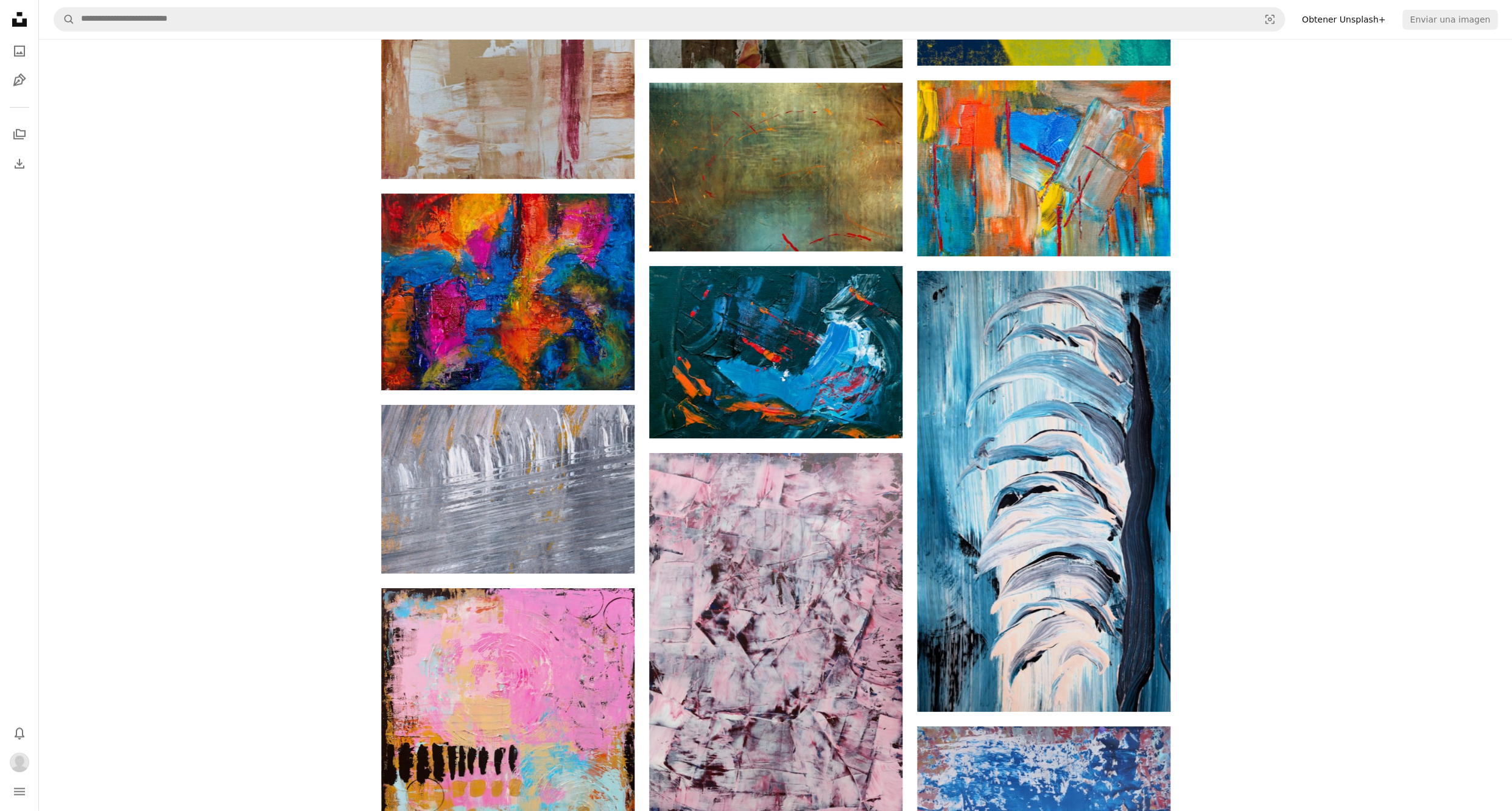
click at [27, 20] on icon "Unsplash logo Página de inicio de Unsplash" at bounding box center [20, 20] width 25 height 25
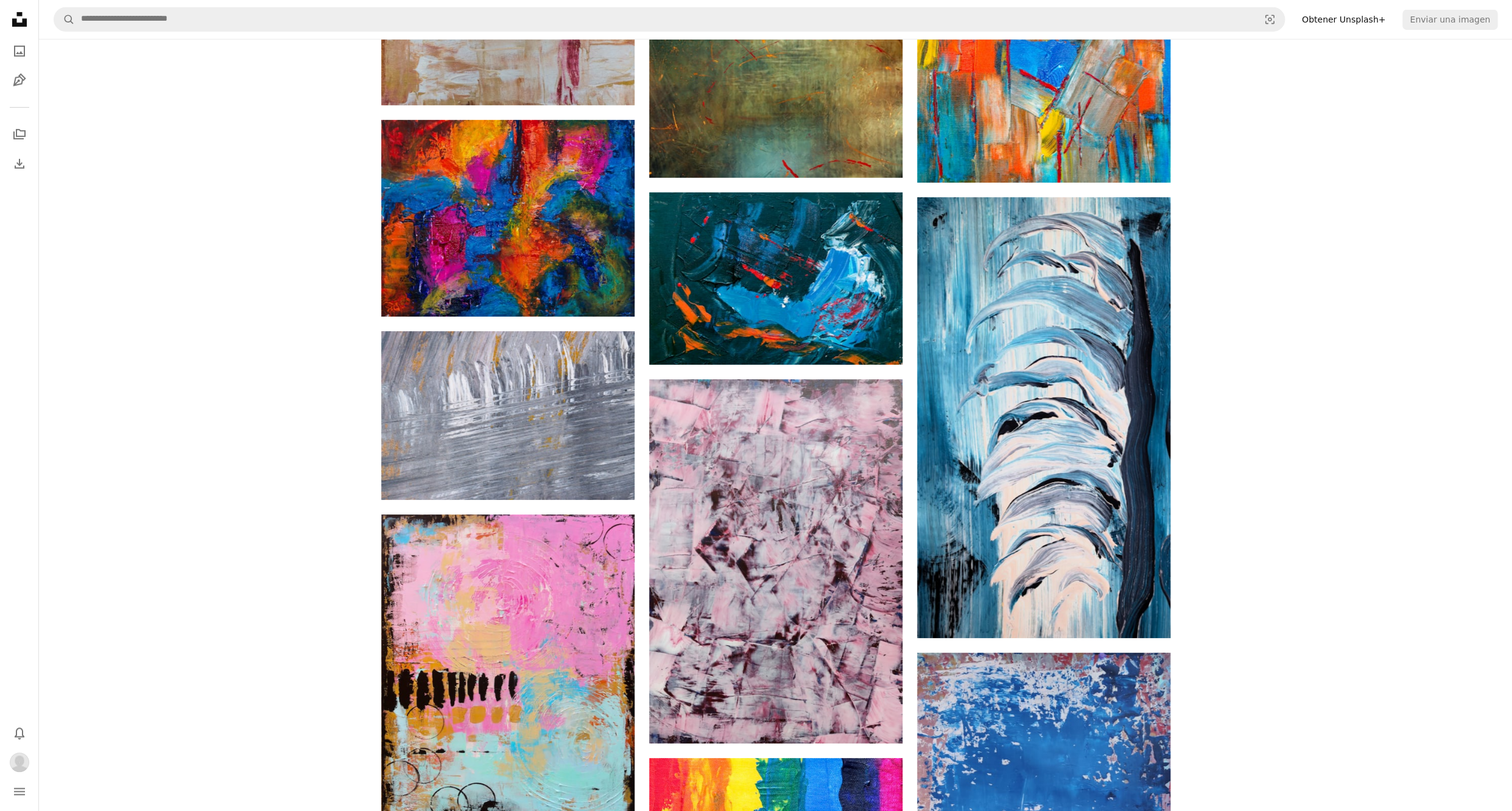
scroll to position [38673, 0]
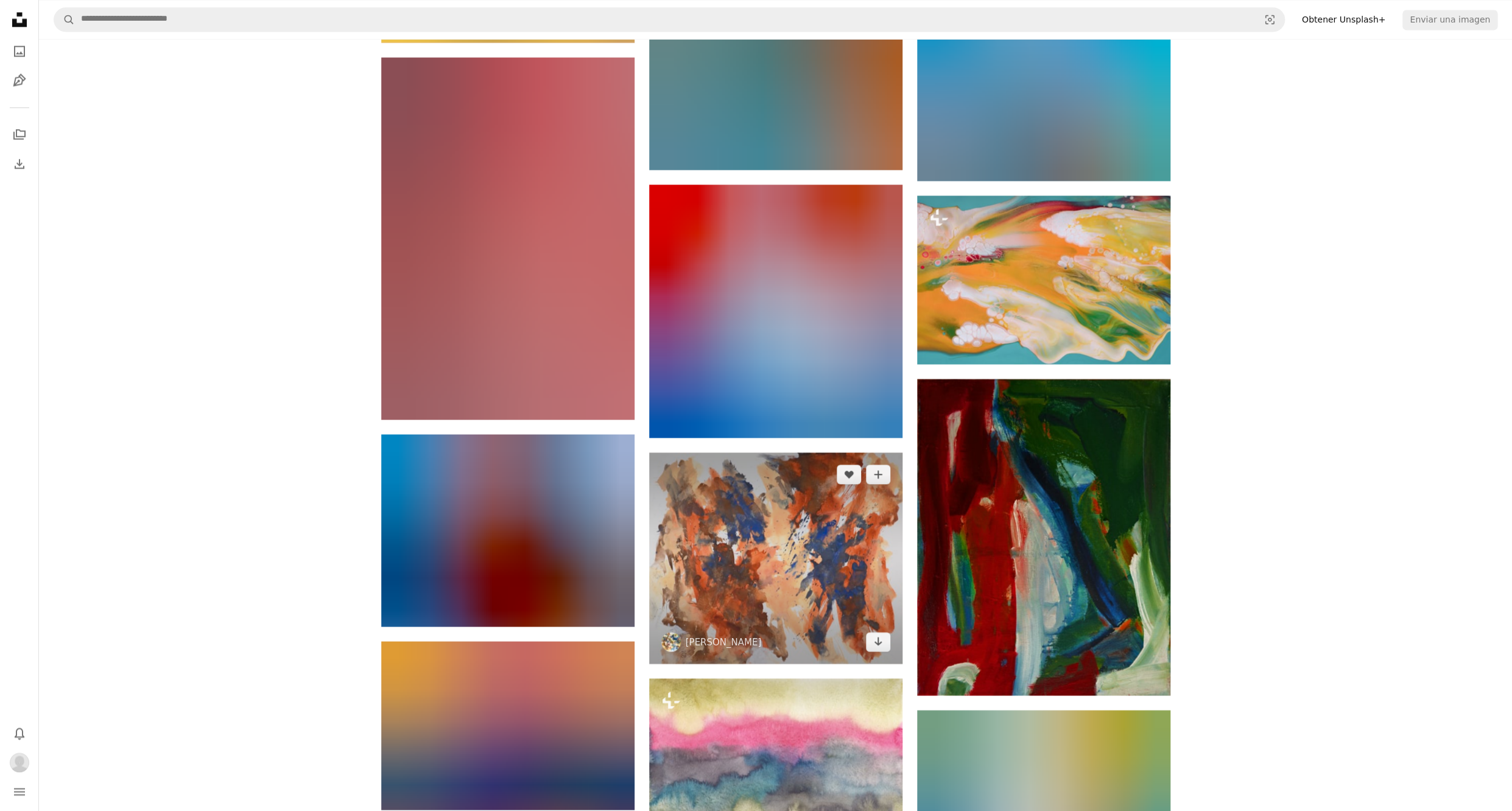
scroll to position [30938, 0]
